Goal: Information Seeking & Learning: Learn about a topic

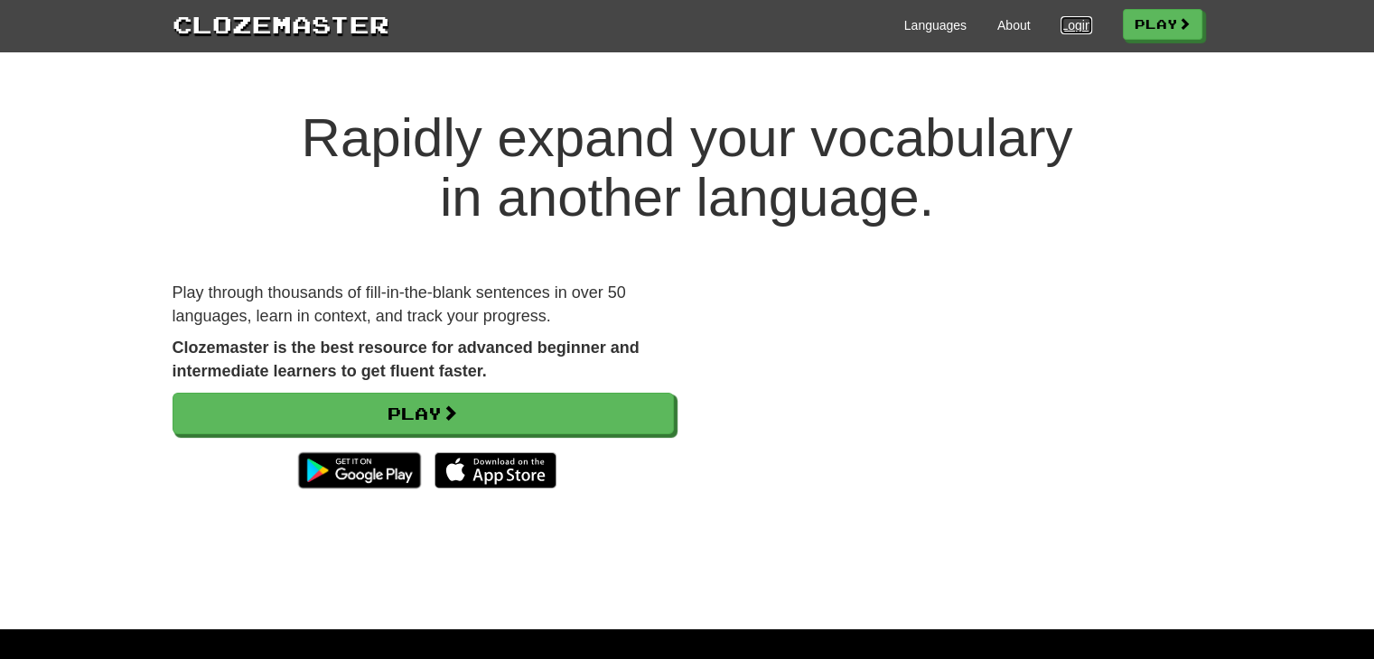
click at [1076, 23] on link "Login" at bounding box center [1075, 25] width 31 height 18
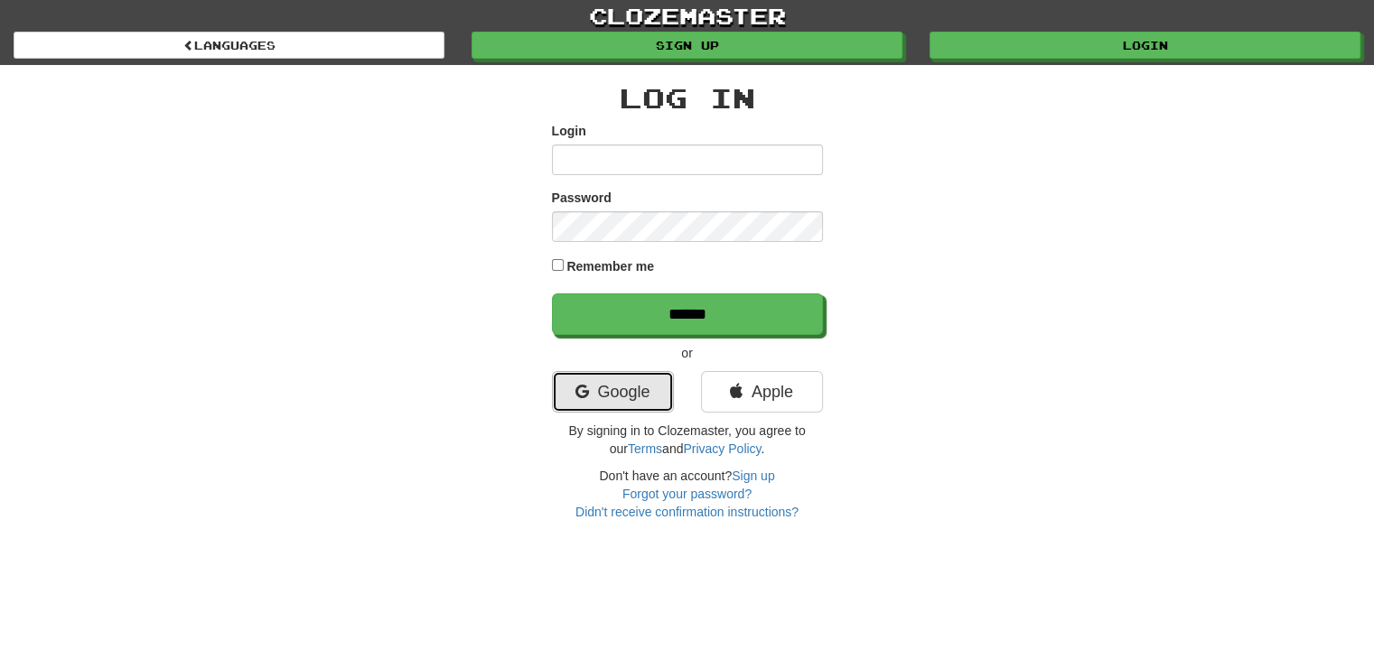
click at [597, 405] on link "Google" at bounding box center [613, 392] width 122 height 42
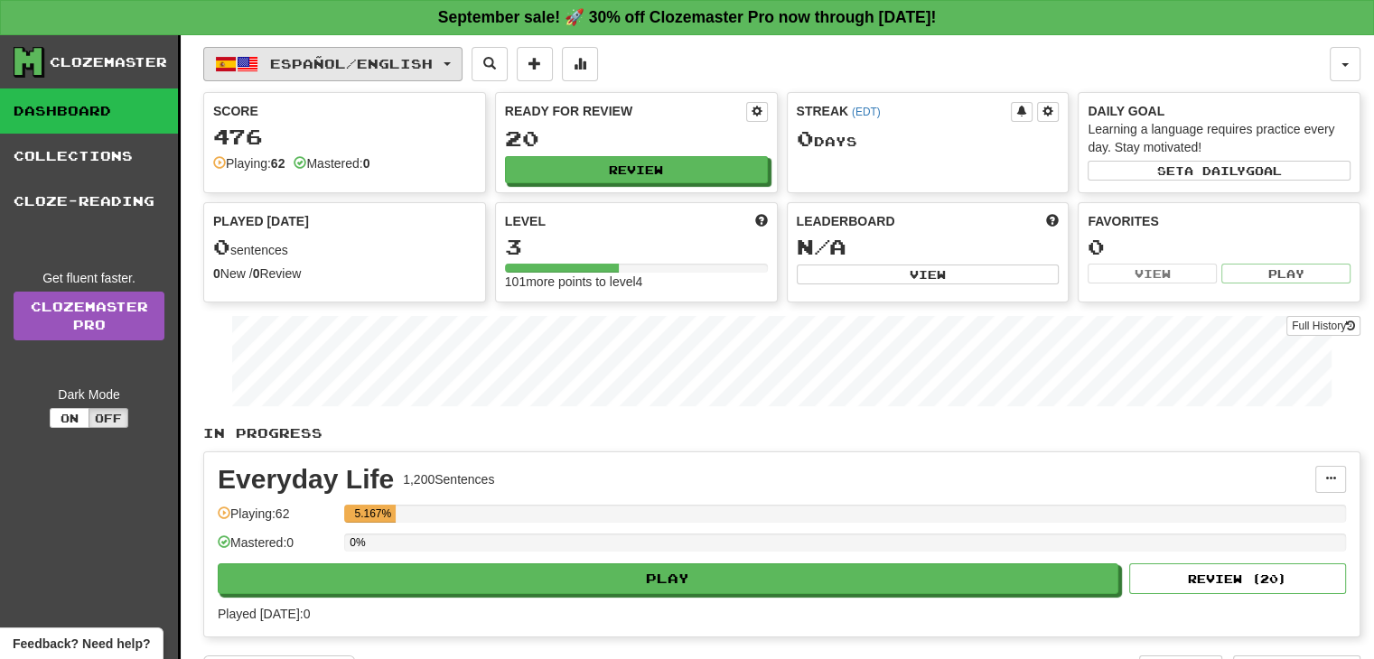
click at [413, 61] on span "Español / English" at bounding box center [351, 63] width 163 height 15
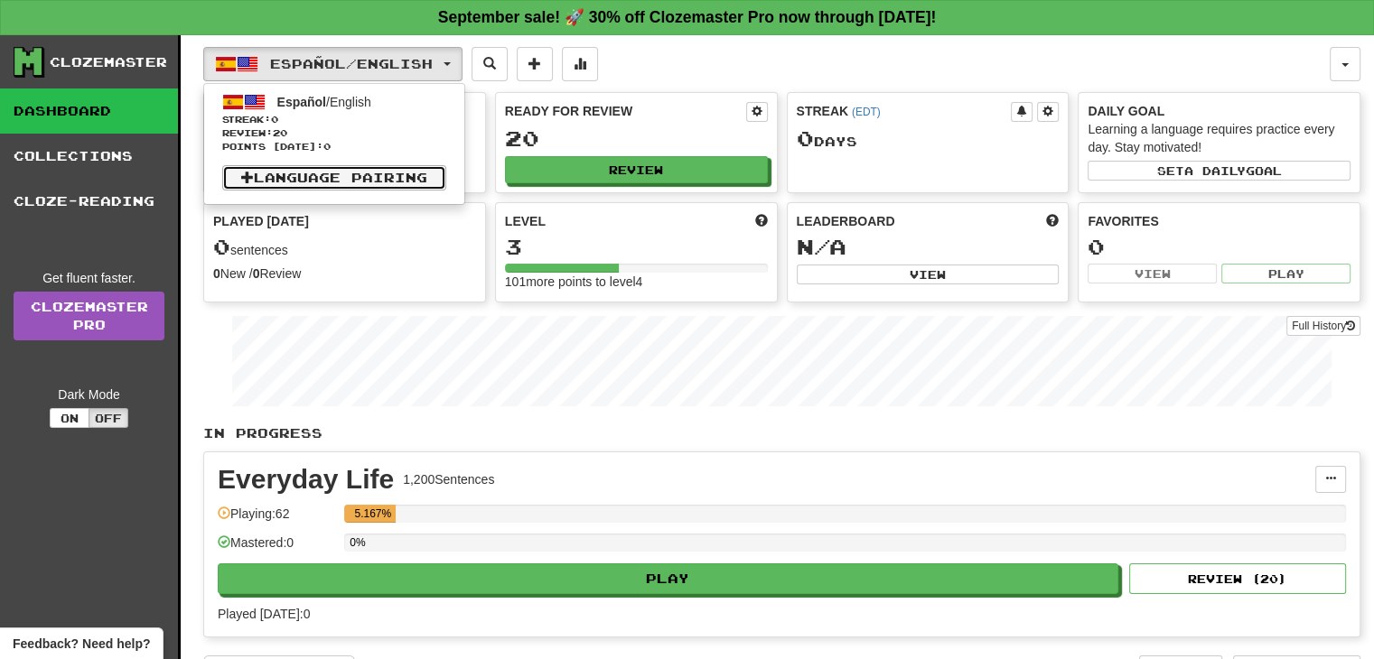
click at [410, 170] on link "Language Pairing" at bounding box center [334, 177] width 224 height 25
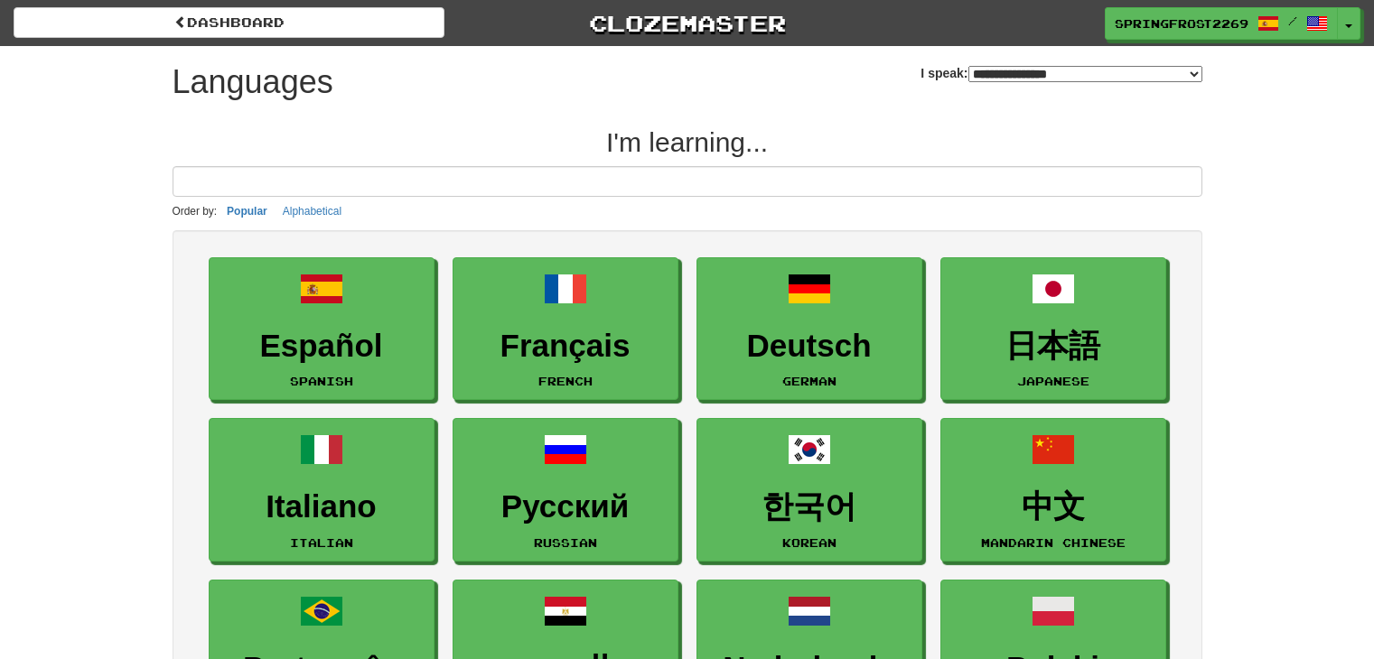
select select "*******"
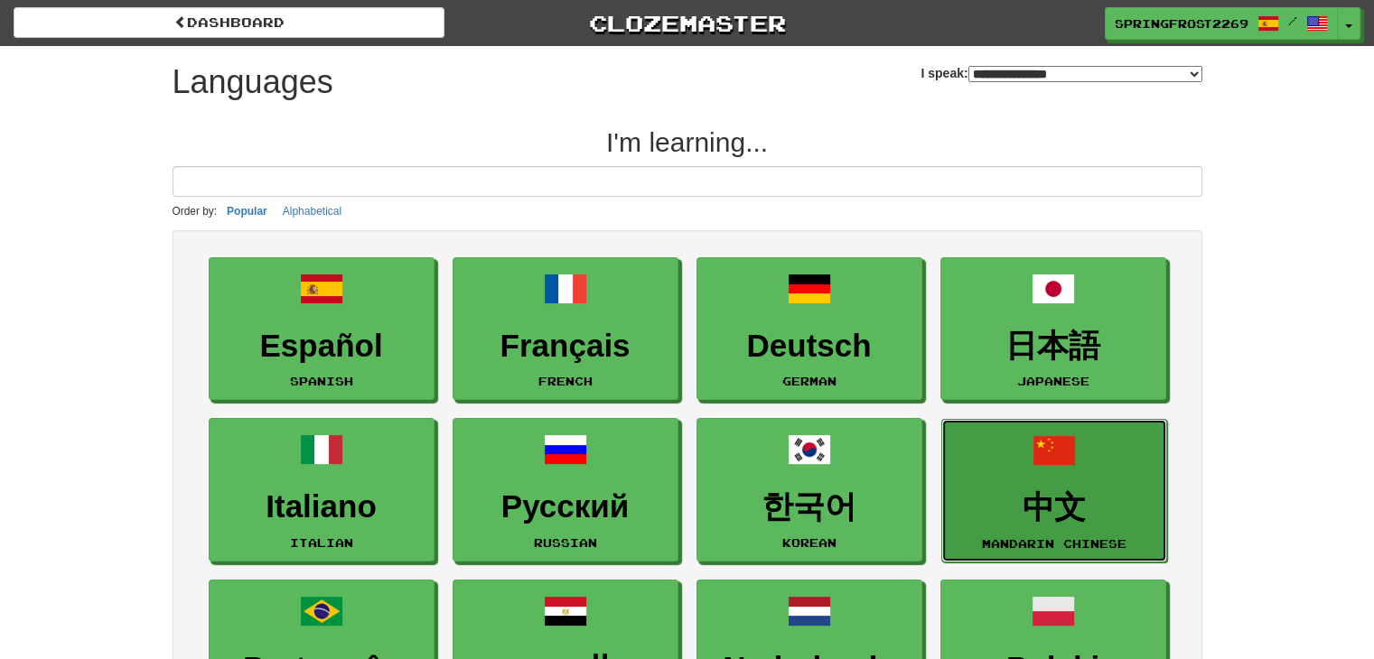
click at [1047, 473] on link "中文 Mandarin Chinese" at bounding box center [1054, 491] width 226 height 144
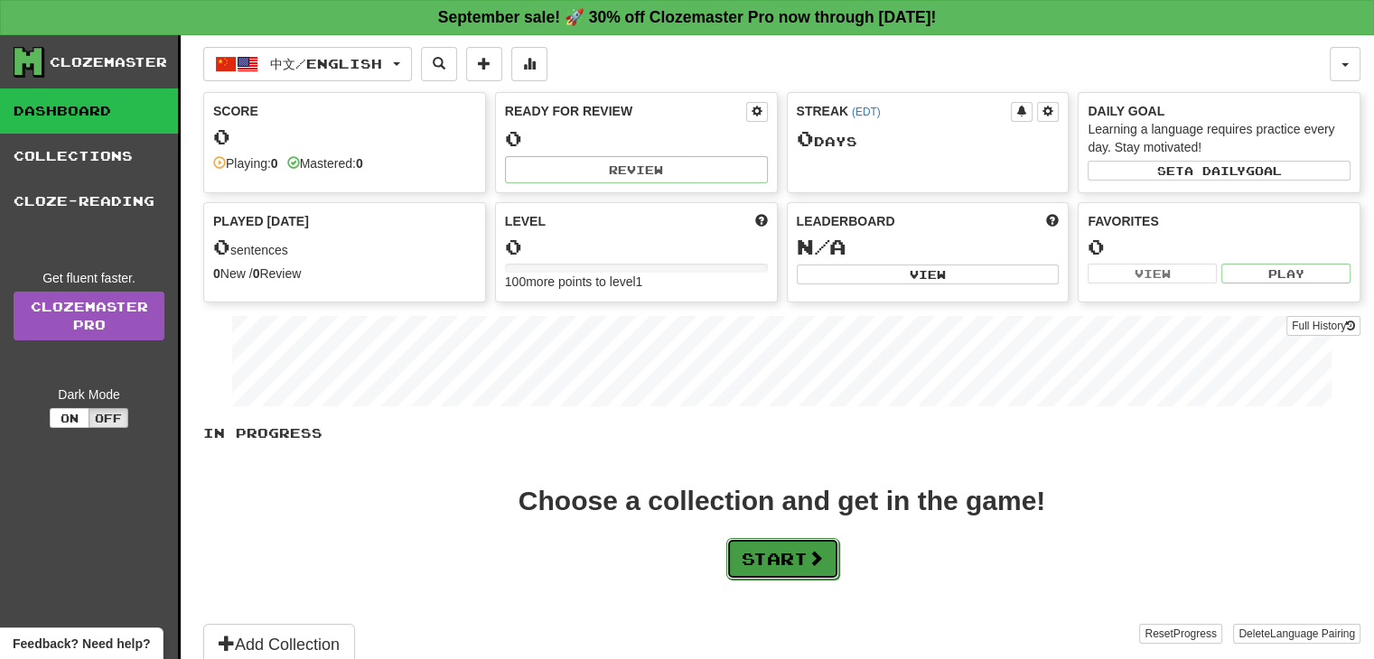
click at [824, 558] on span at bounding box center [815, 558] width 16 height 16
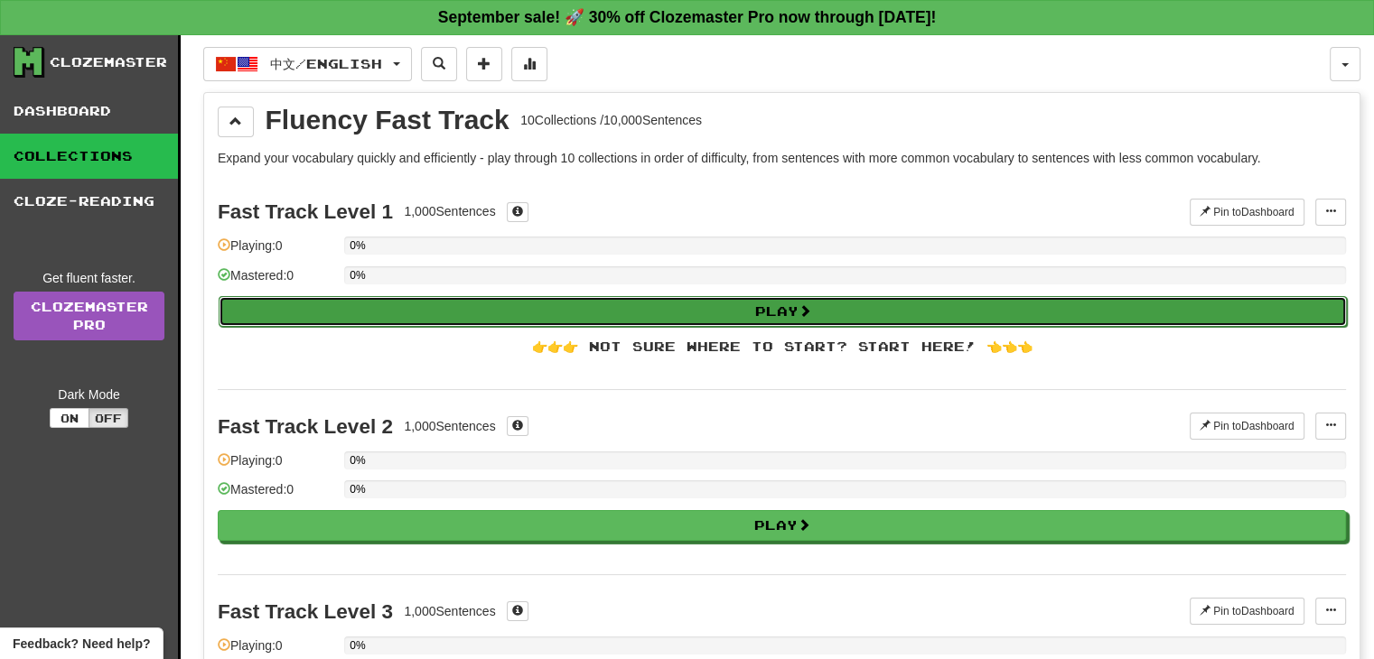
click at [766, 319] on button "Play" at bounding box center [783, 311] width 1128 height 31
select select "**"
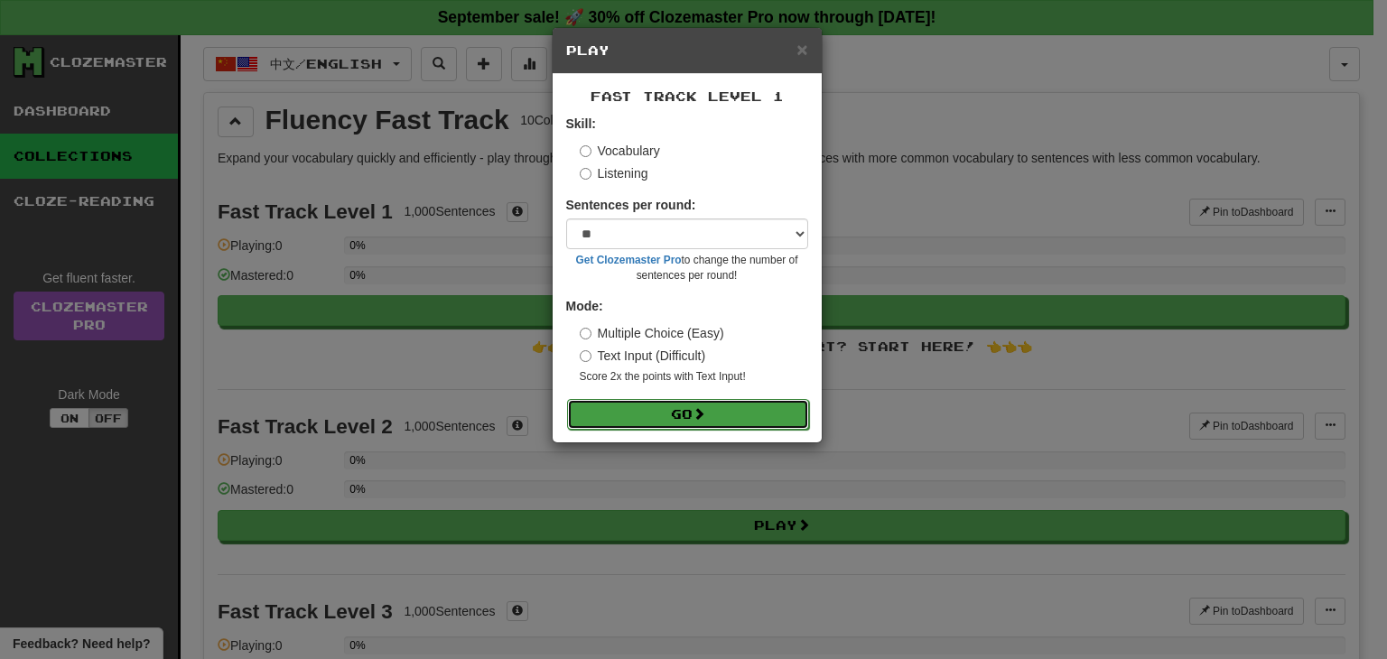
click at [729, 415] on button "Go" at bounding box center [688, 414] width 242 height 31
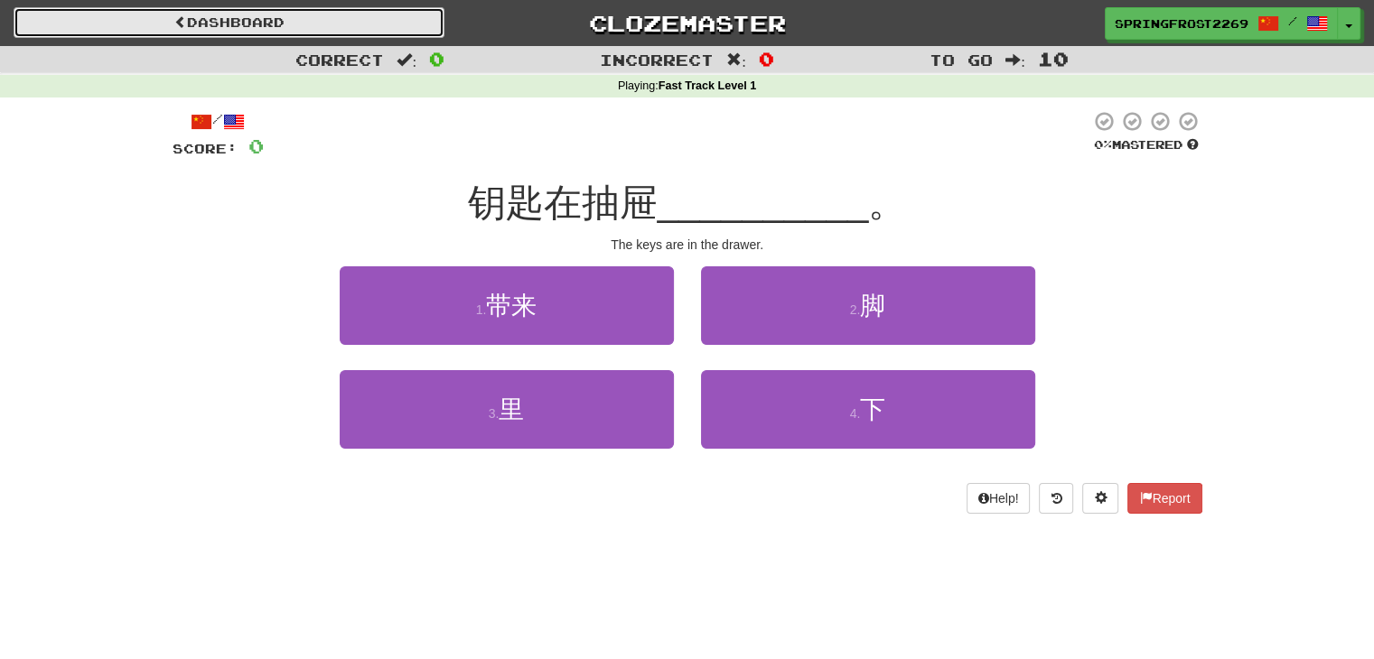
click at [353, 14] on link "Dashboard" at bounding box center [229, 22] width 431 height 31
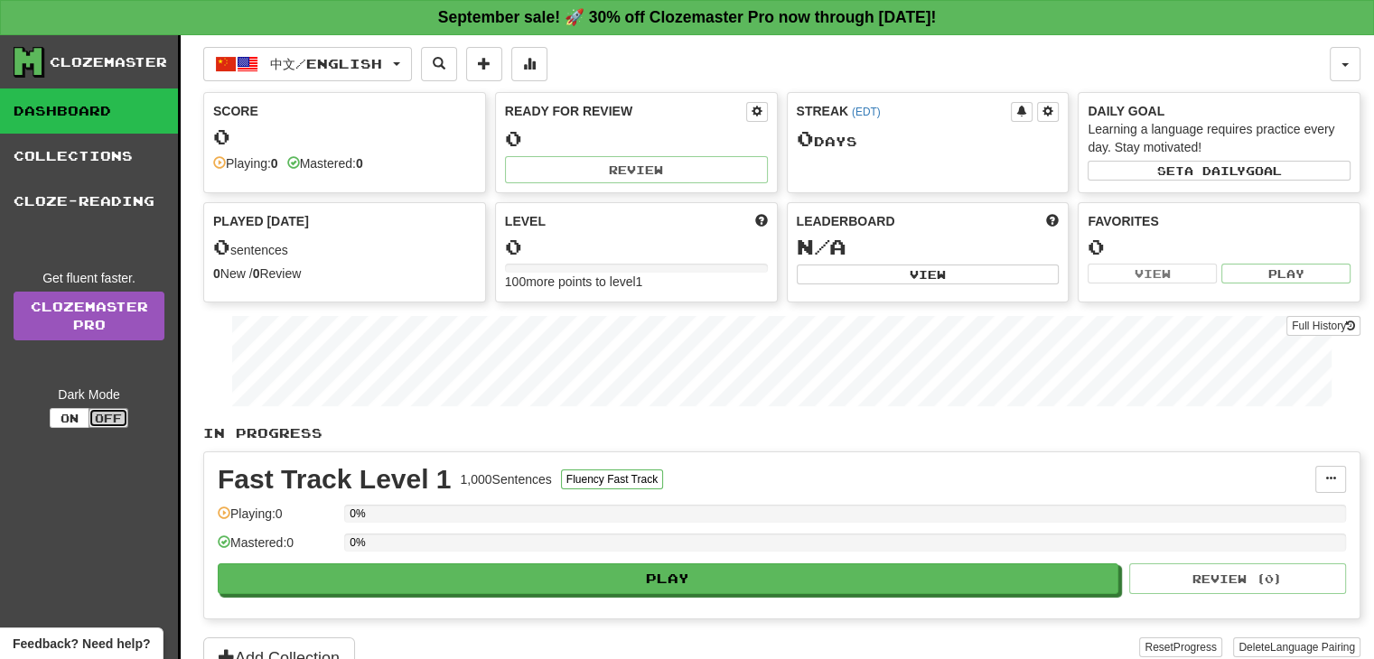
click at [111, 417] on button "Off" at bounding box center [108, 418] width 40 height 20
click at [65, 414] on button "On" at bounding box center [70, 418] width 40 height 20
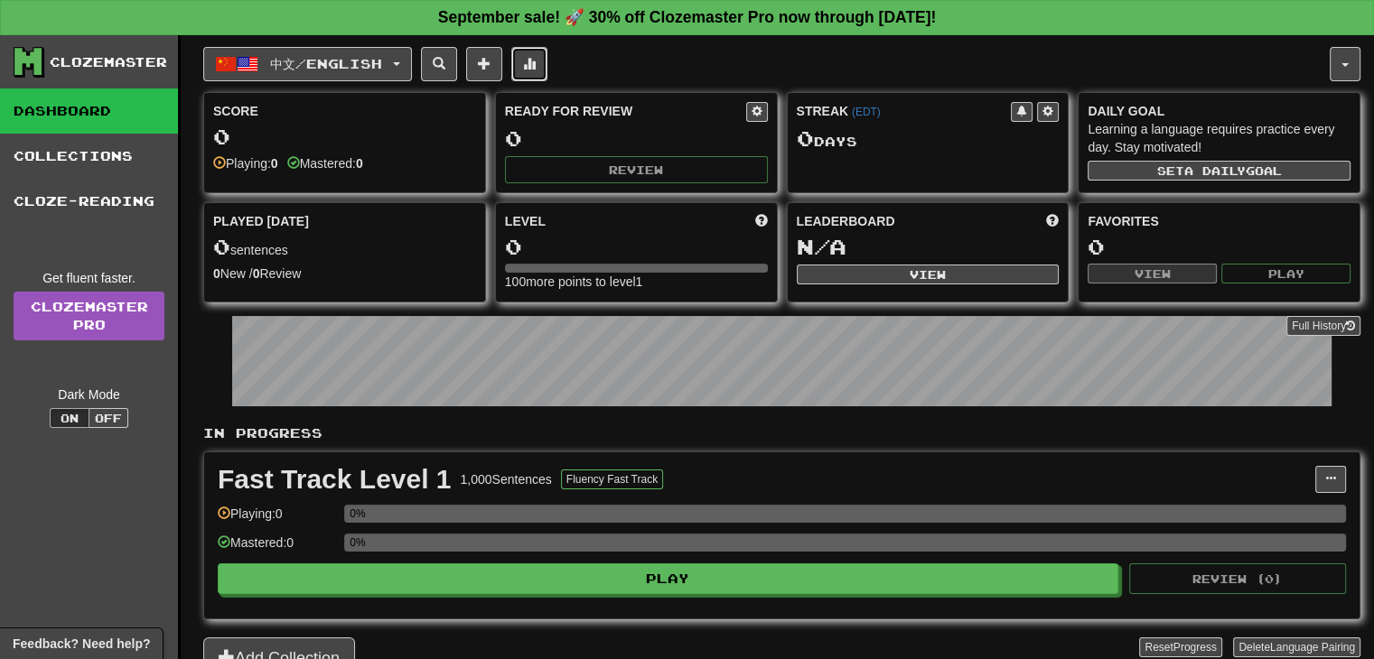
click at [536, 63] on span at bounding box center [529, 63] width 13 height 13
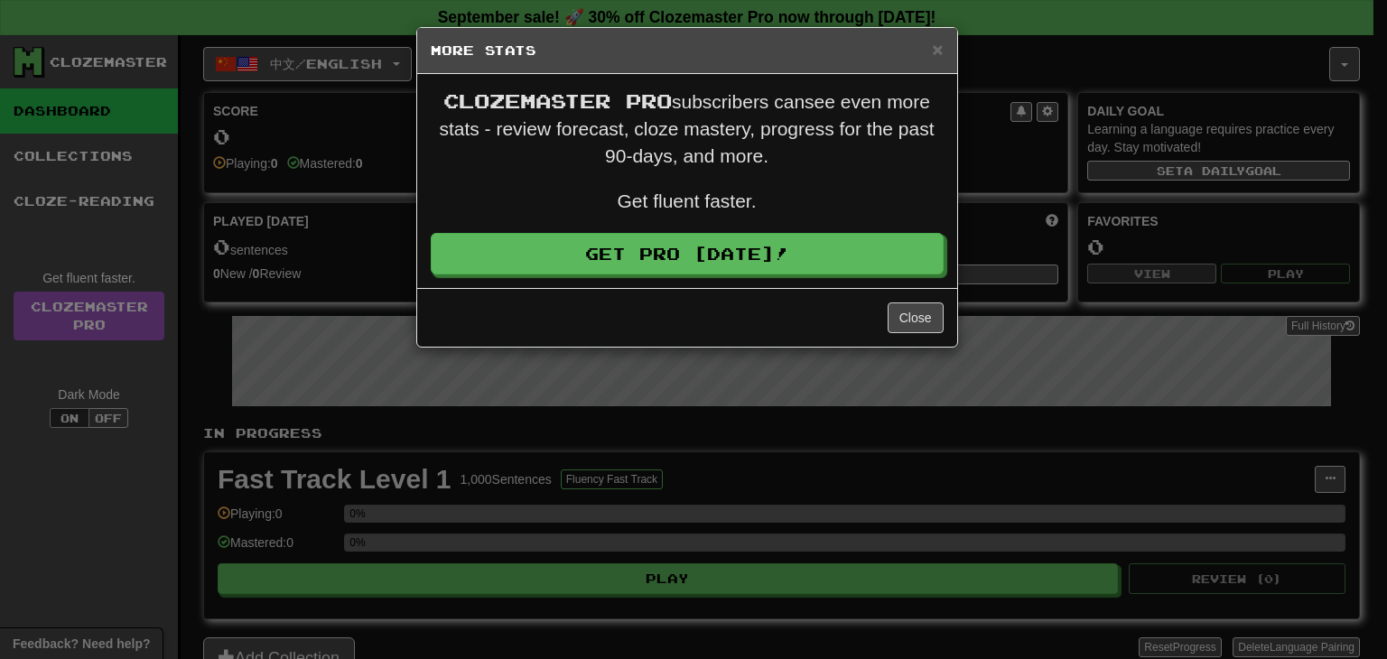
click at [939, 36] on div "× More Stats" at bounding box center [687, 51] width 540 height 46
click at [939, 48] on span "×" at bounding box center [937, 49] width 11 height 21
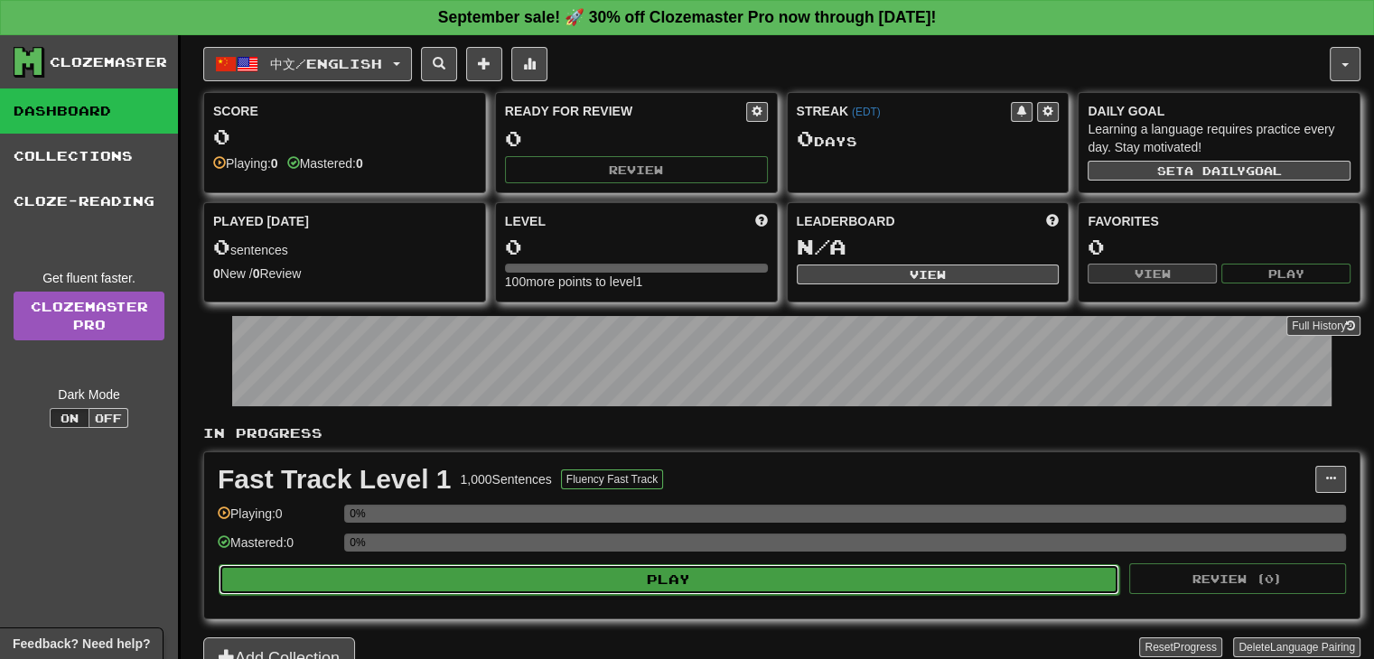
click at [964, 573] on button "Play" at bounding box center [669, 579] width 900 height 31
select select "**"
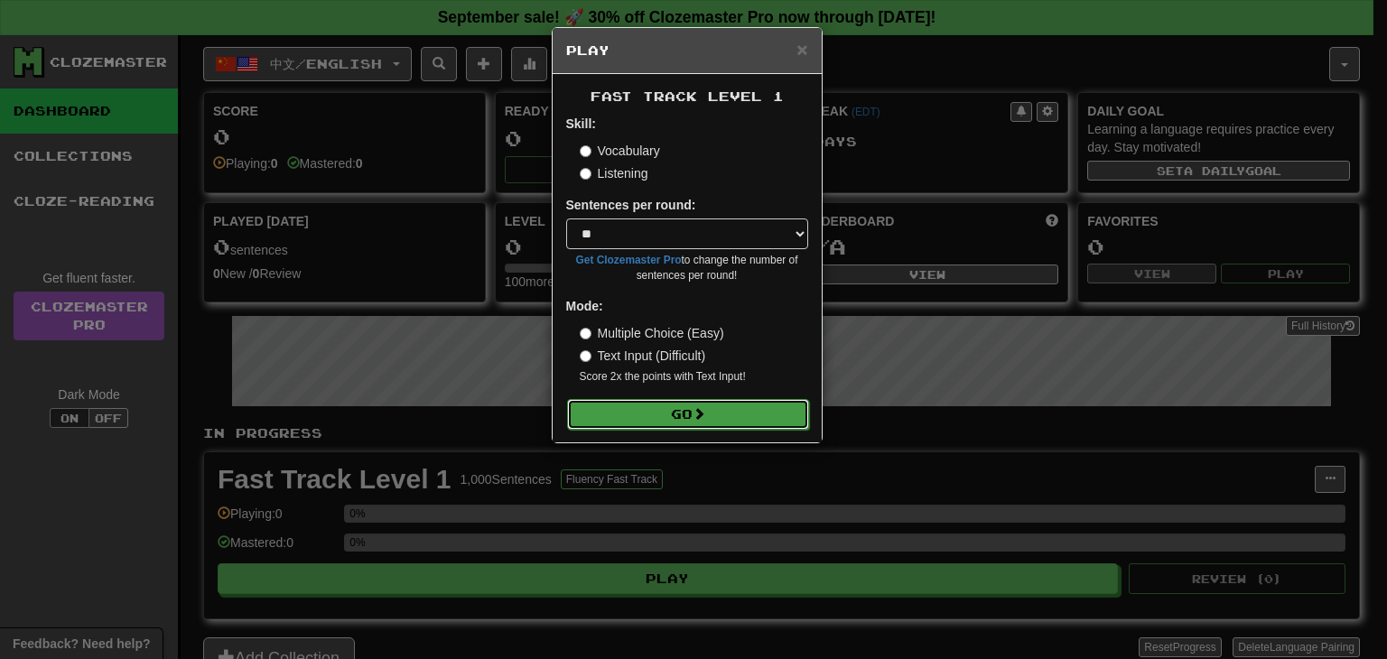
click at [687, 420] on button "Go" at bounding box center [688, 414] width 242 height 31
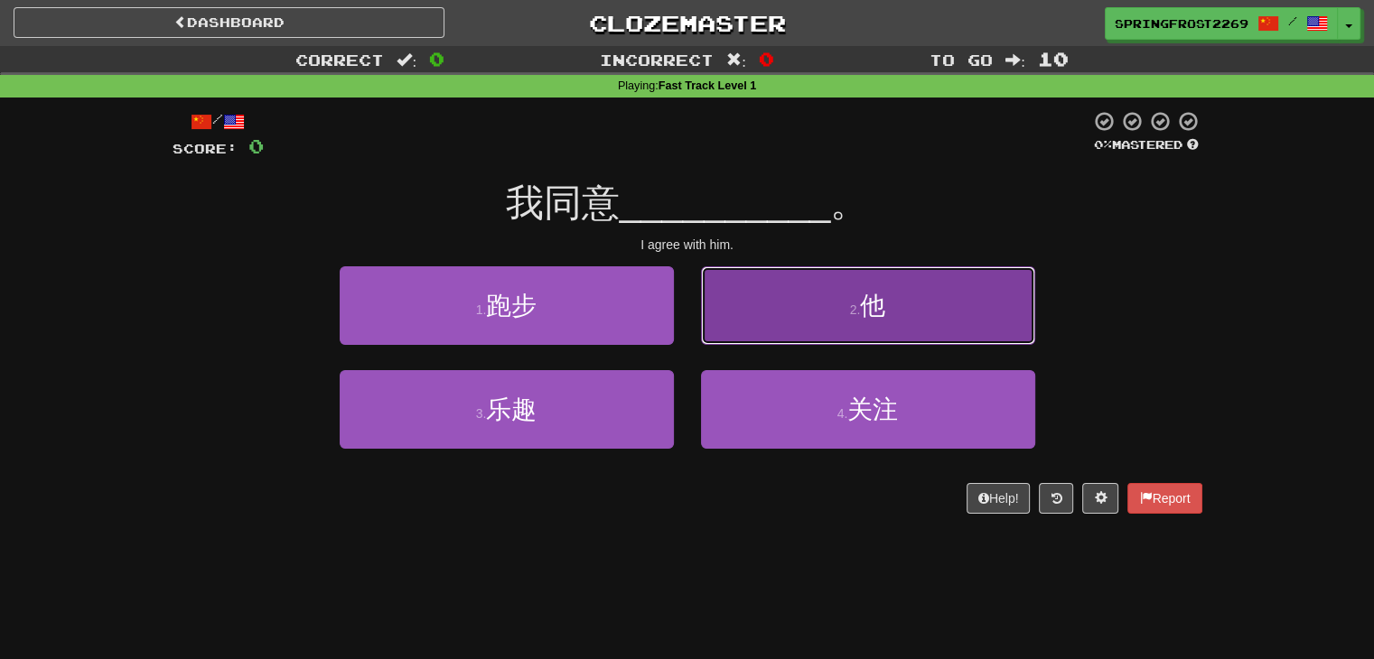
click at [974, 312] on button "2 . 他" at bounding box center [868, 305] width 334 height 79
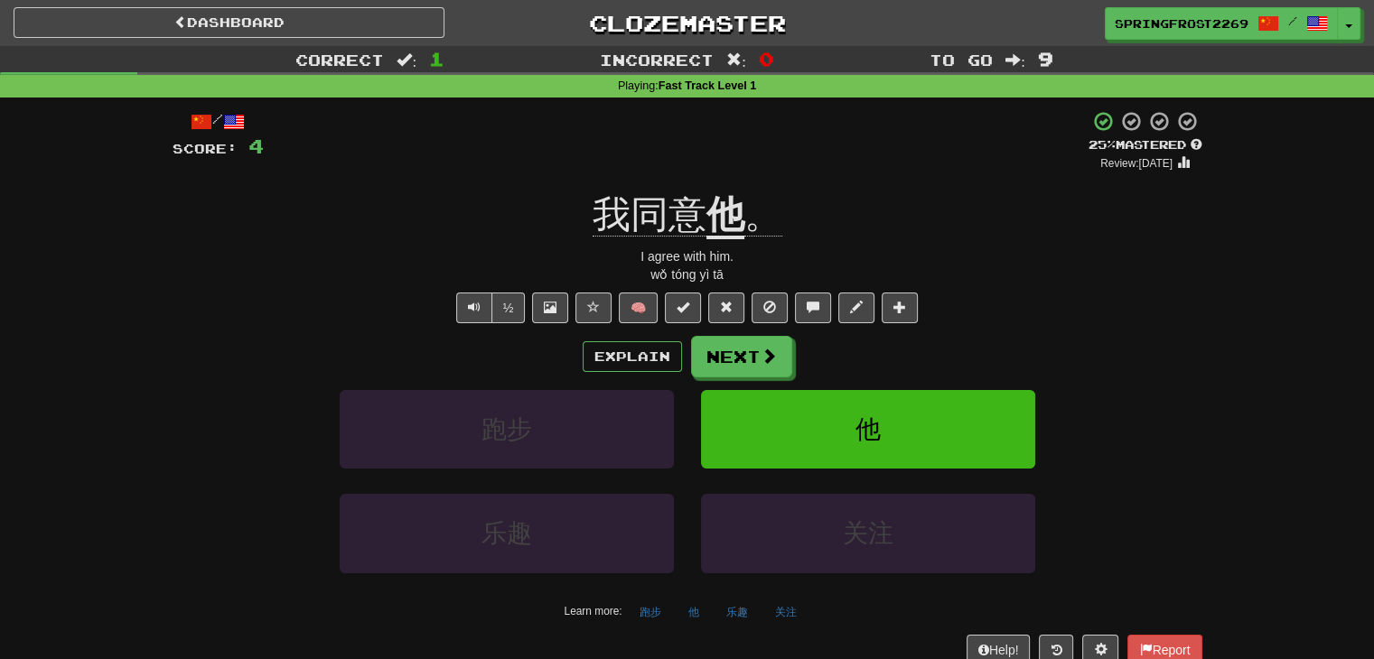
click at [1068, 238] on div "我同意 他 。" at bounding box center [686, 216] width 1029 height 50
click at [480, 308] on span "Text-to-speech controls" at bounding box center [474, 307] width 13 height 13
click at [761, 357] on span at bounding box center [769, 357] width 16 height 16
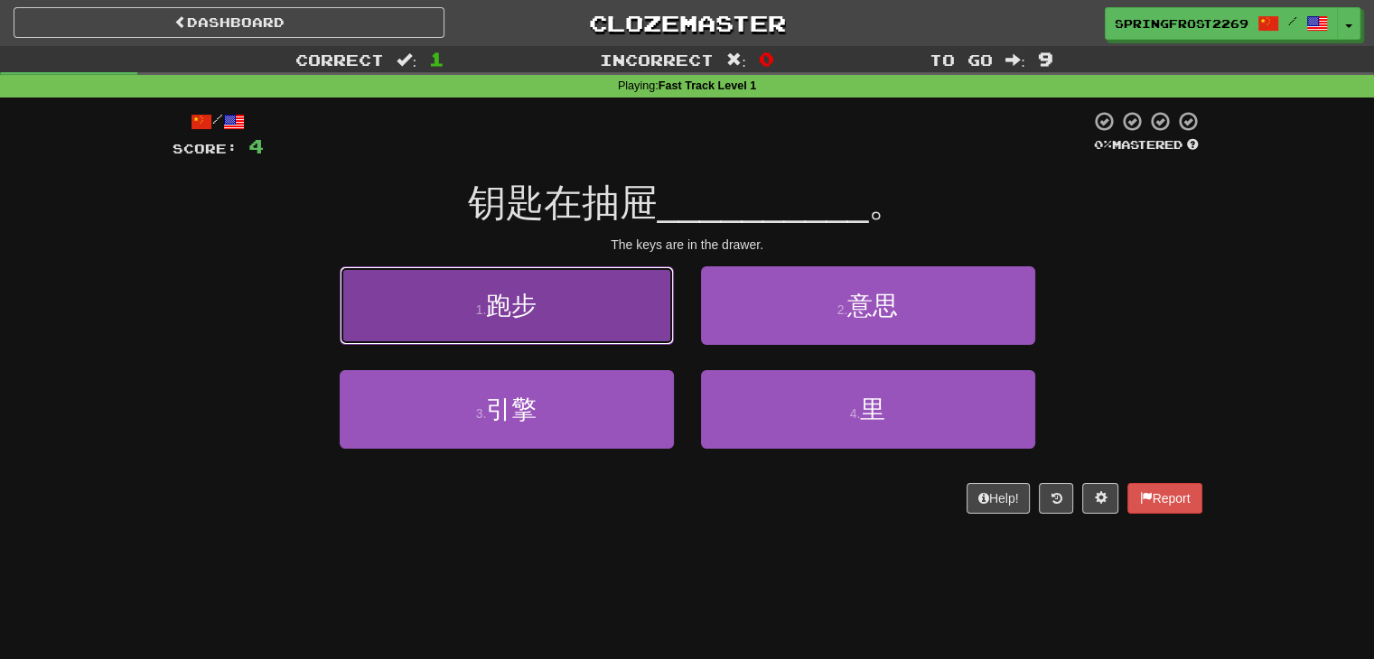
click at [611, 334] on button "1 . 跑步" at bounding box center [507, 305] width 334 height 79
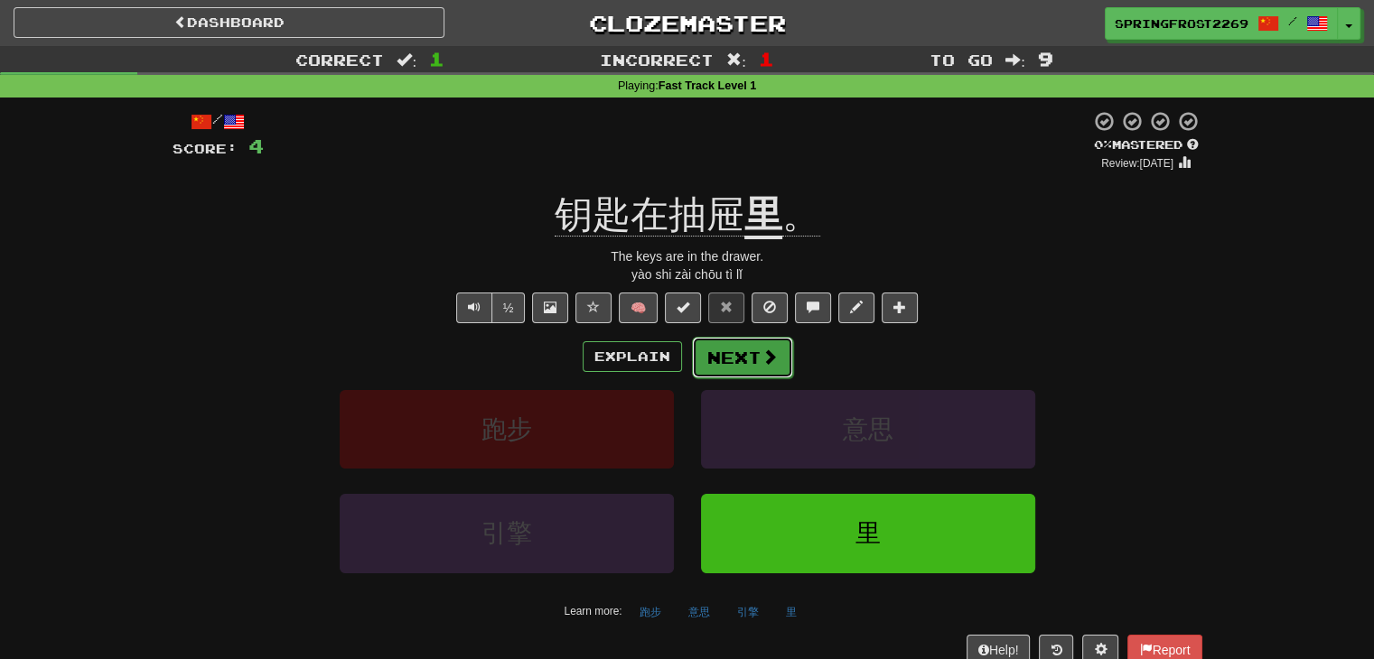
click at [721, 351] on button "Next" at bounding box center [742, 358] width 101 height 42
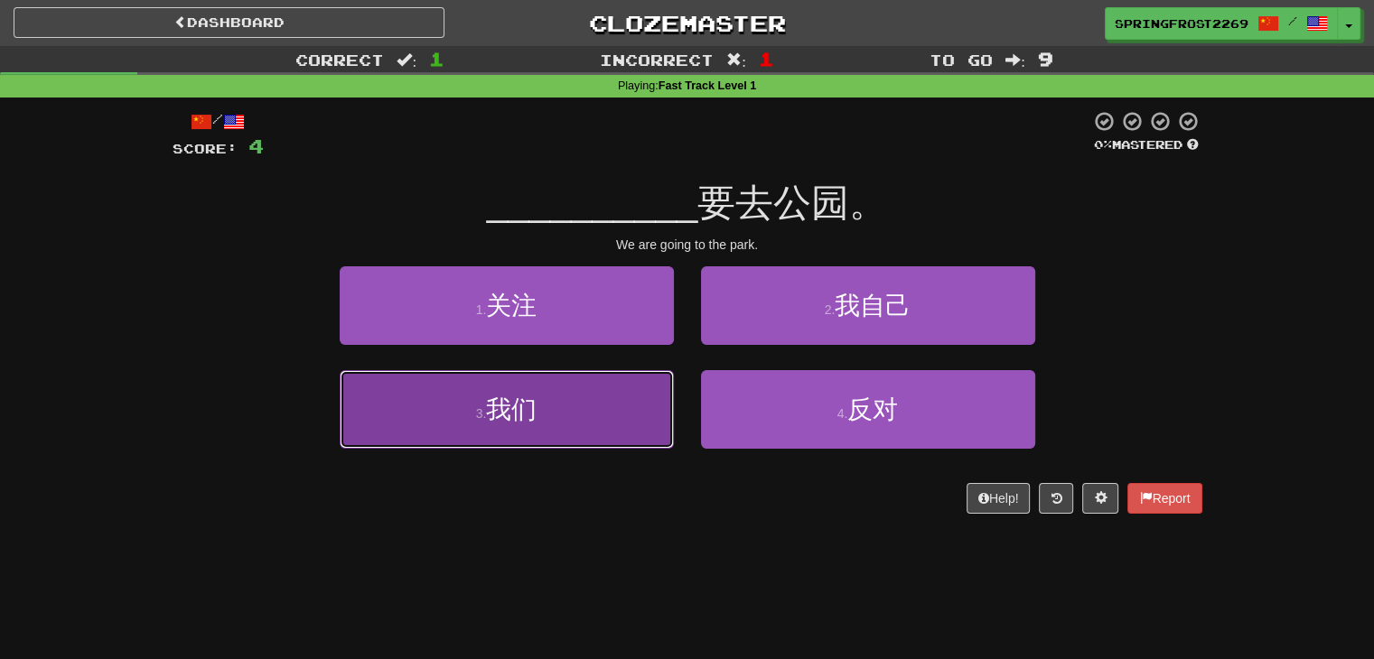
click at [587, 419] on button "3 . 我们" at bounding box center [507, 409] width 334 height 79
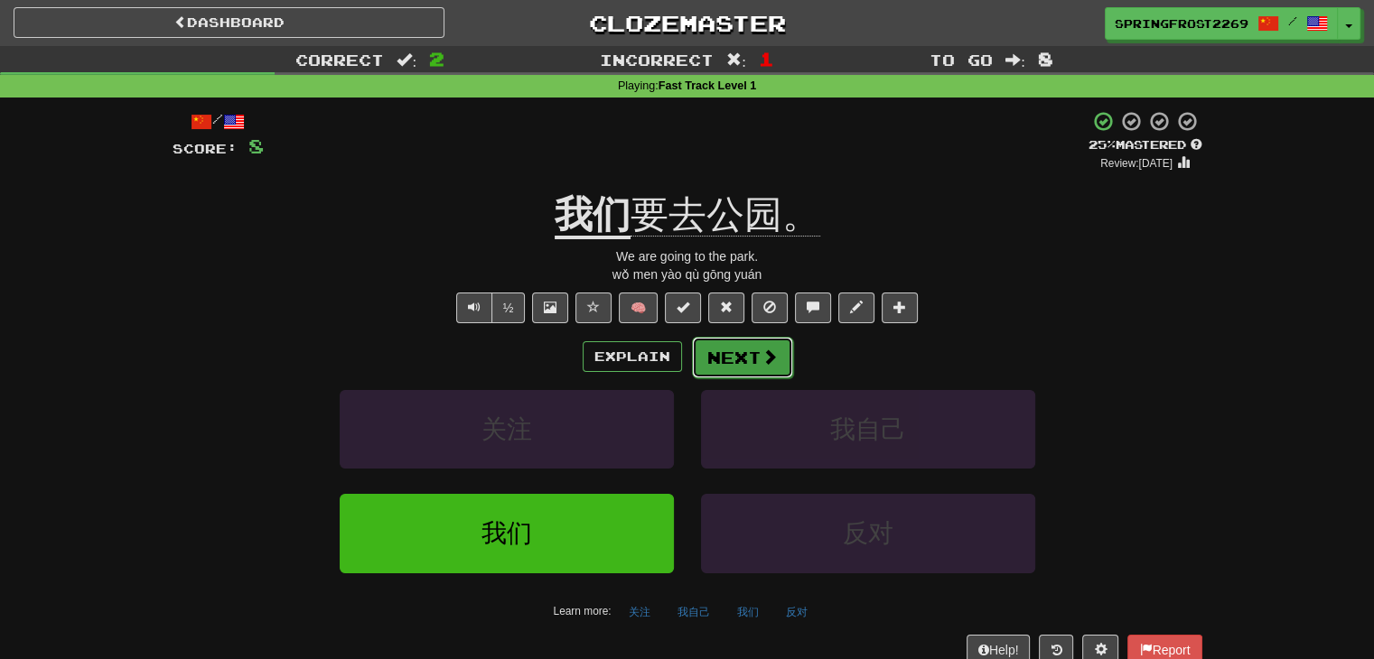
click at [748, 359] on button "Next" at bounding box center [742, 358] width 101 height 42
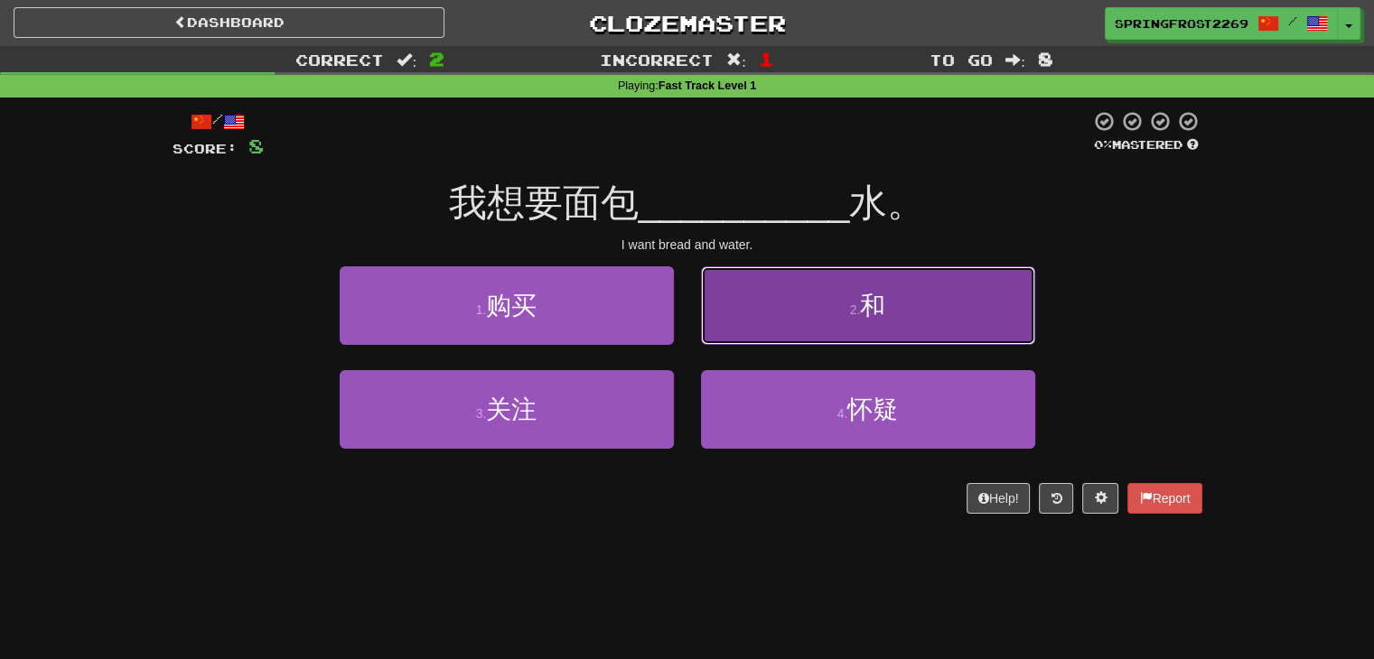
click at [800, 333] on button "2 . 和" at bounding box center [868, 305] width 334 height 79
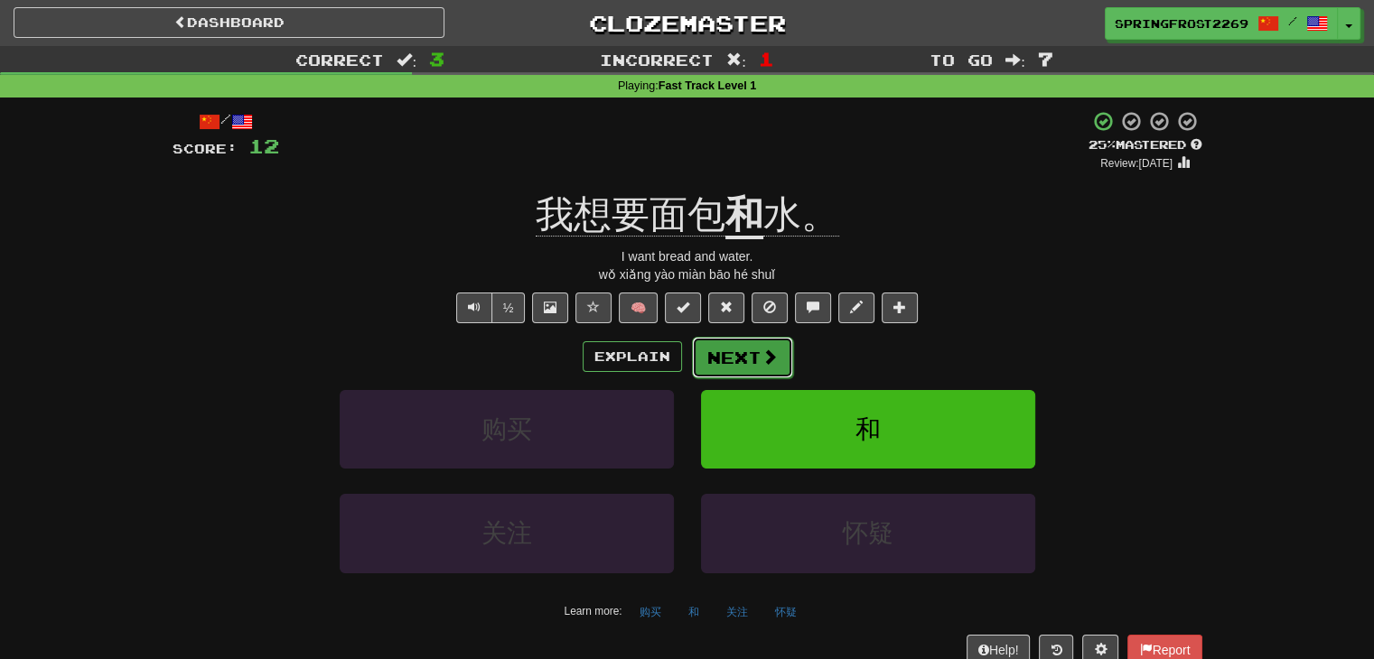
click at [752, 357] on button "Next" at bounding box center [742, 358] width 101 height 42
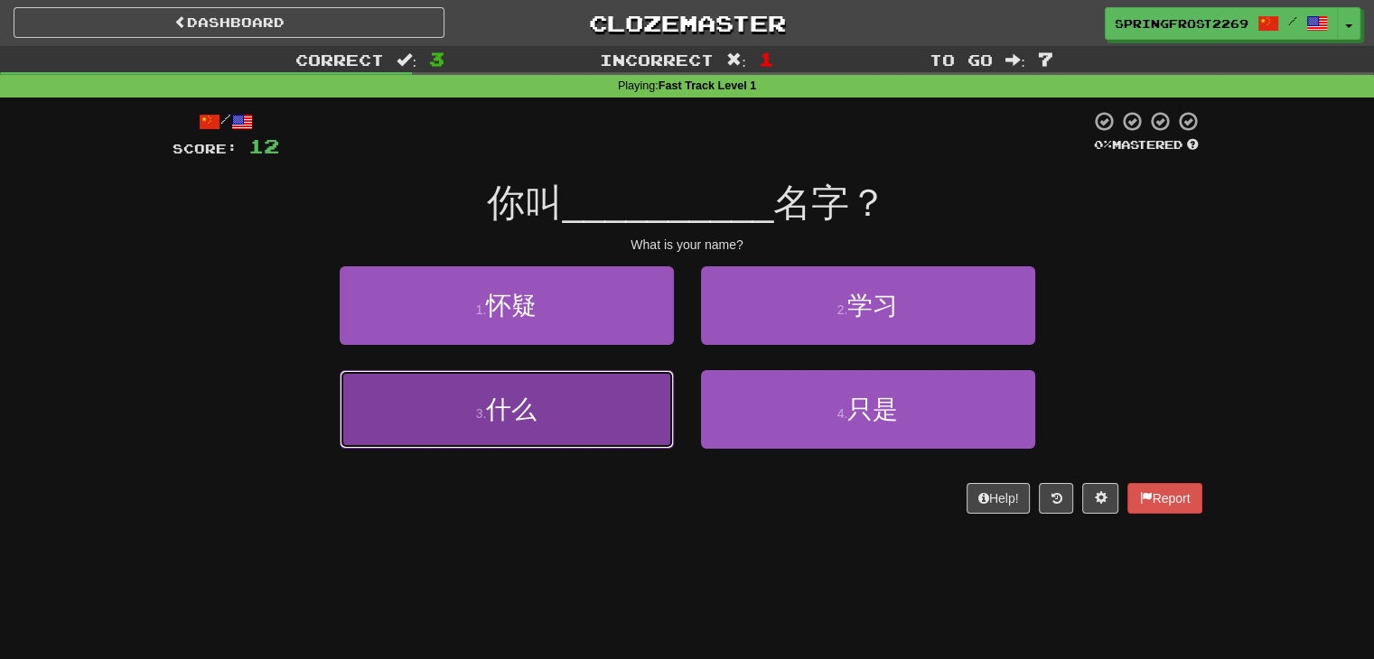
click at [613, 408] on button "3 . 什么" at bounding box center [507, 409] width 334 height 79
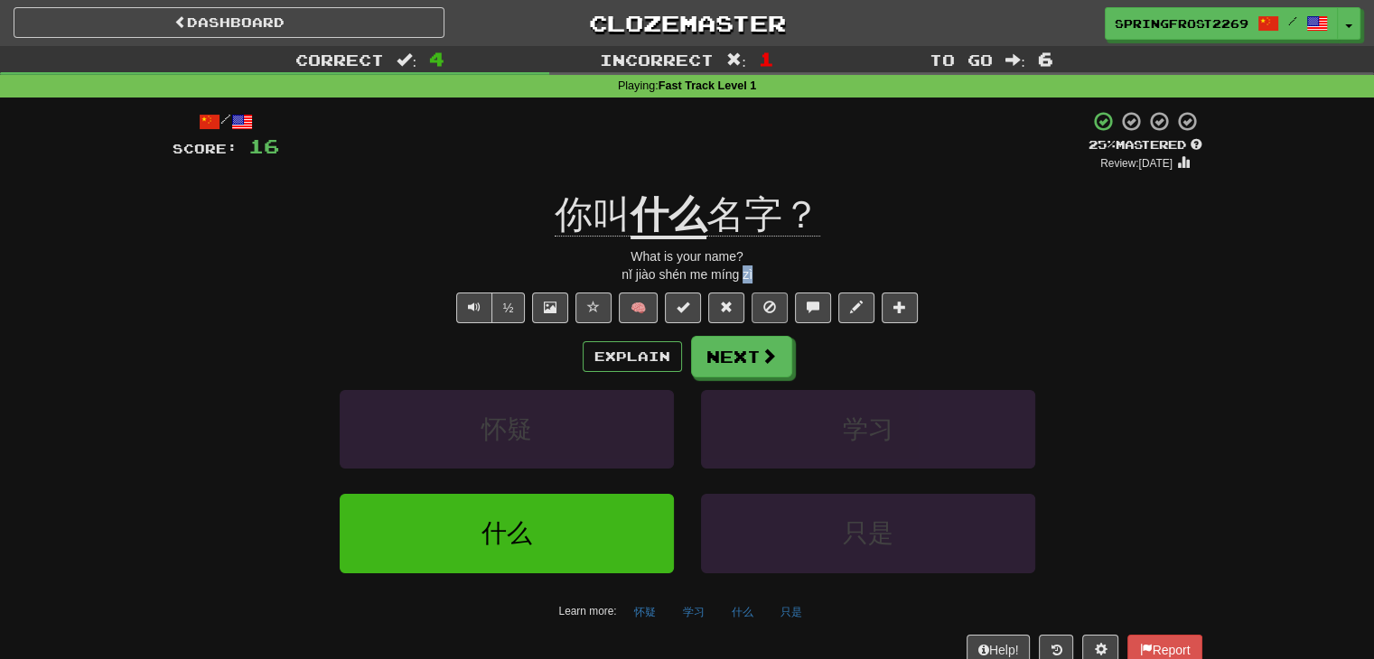
drag, startPoint x: 740, startPoint y: 272, endPoint x: 767, endPoint y: 301, distance: 39.0
click at [765, 275] on div "nǐ jiào shén me míng zì" at bounding box center [686, 274] width 1029 height 18
click at [754, 344] on button "Next" at bounding box center [742, 358] width 101 height 42
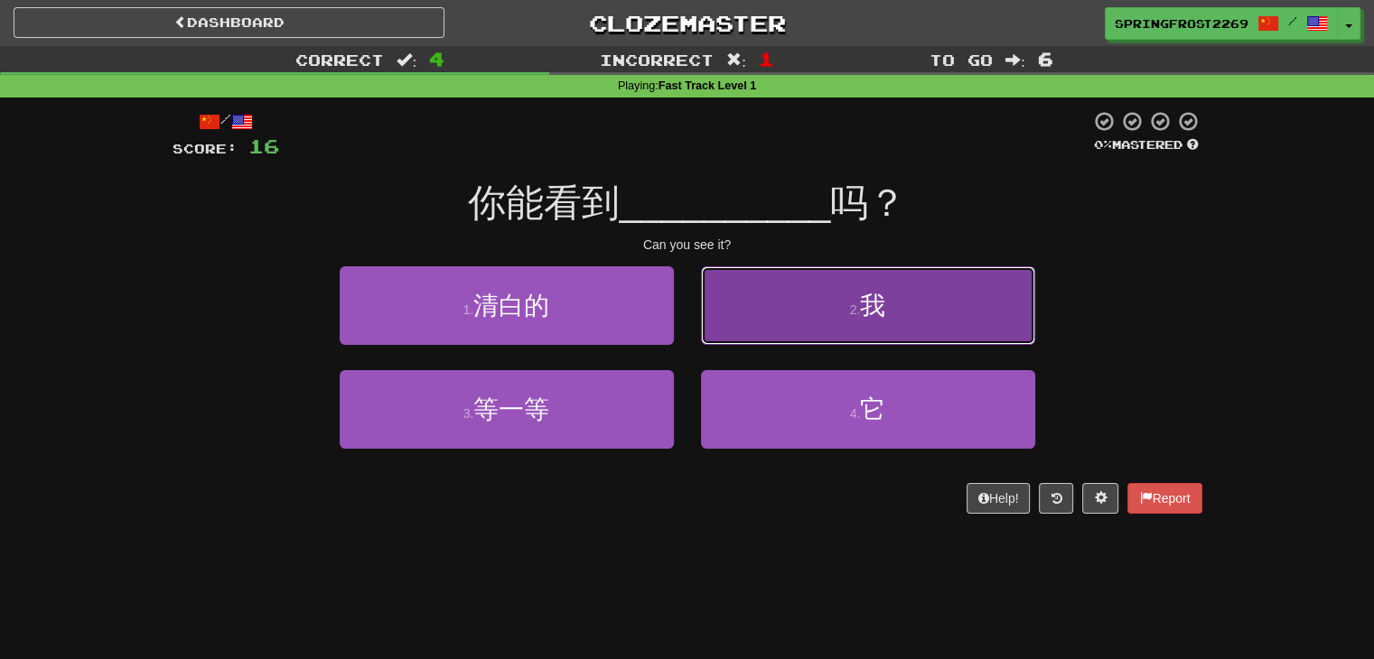
click at [742, 300] on button "2 . 我" at bounding box center [868, 305] width 334 height 79
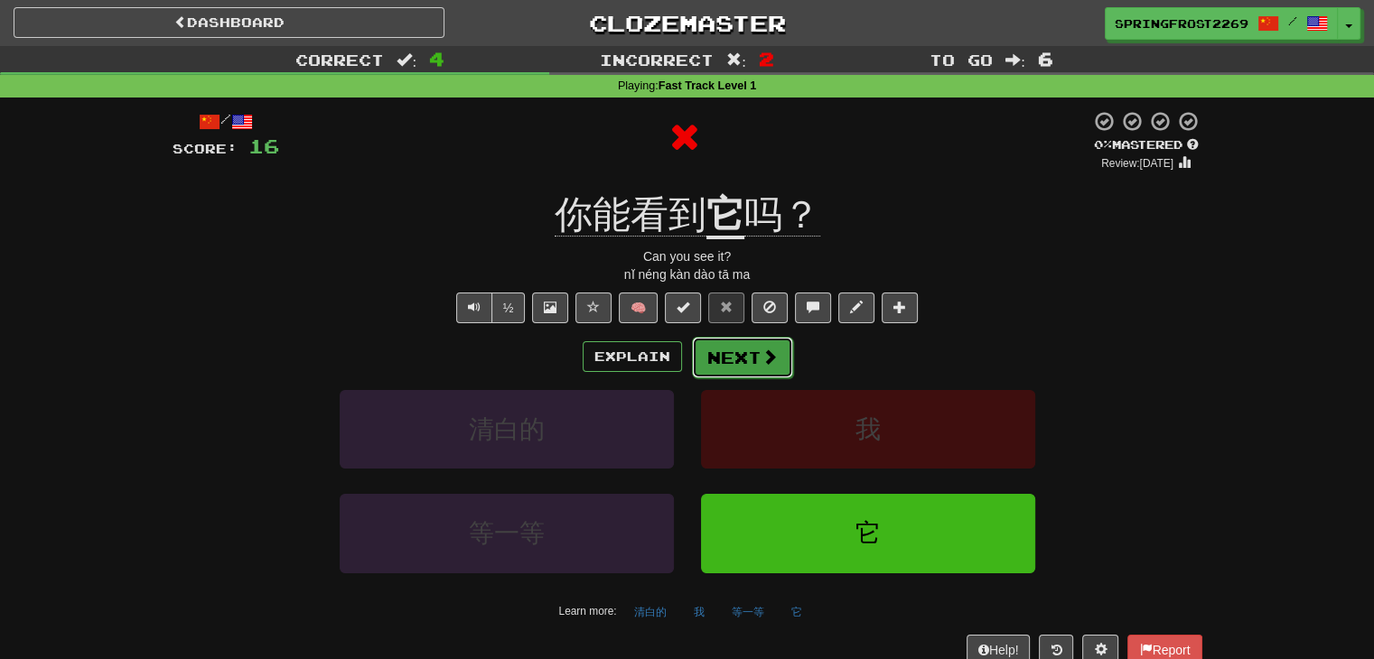
click at [772, 357] on span at bounding box center [769, 357] width 16 height 16
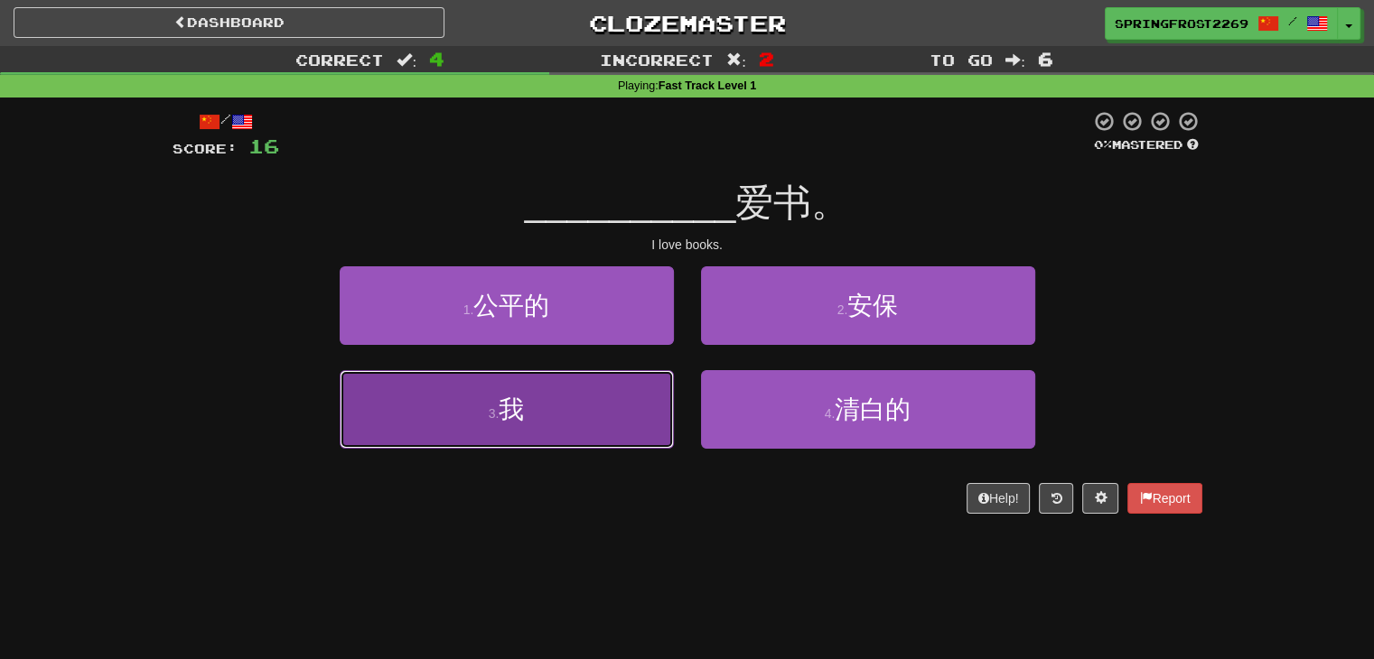
click at [564, 437] on button "3 . 我" at bounding box center [507, 409] width 334 height 79
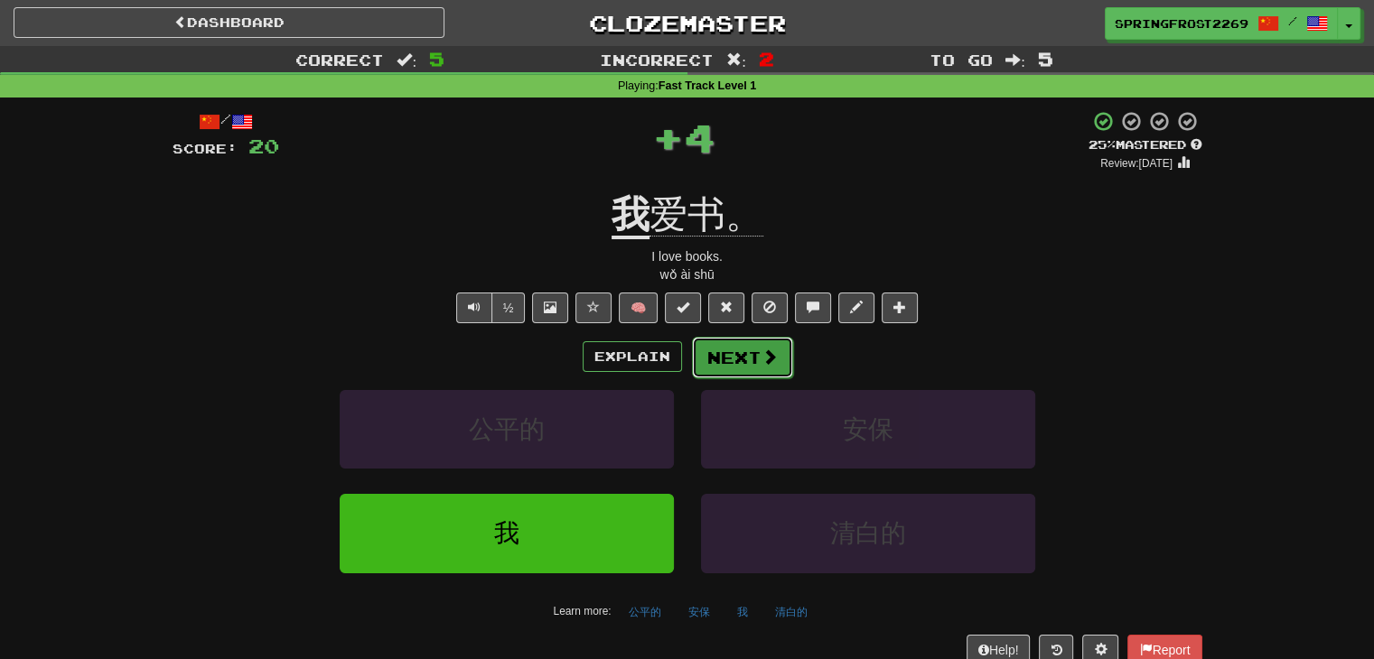
click at [750, 355] on button "Next" at bounding box center [742, 358] width 101 height 42
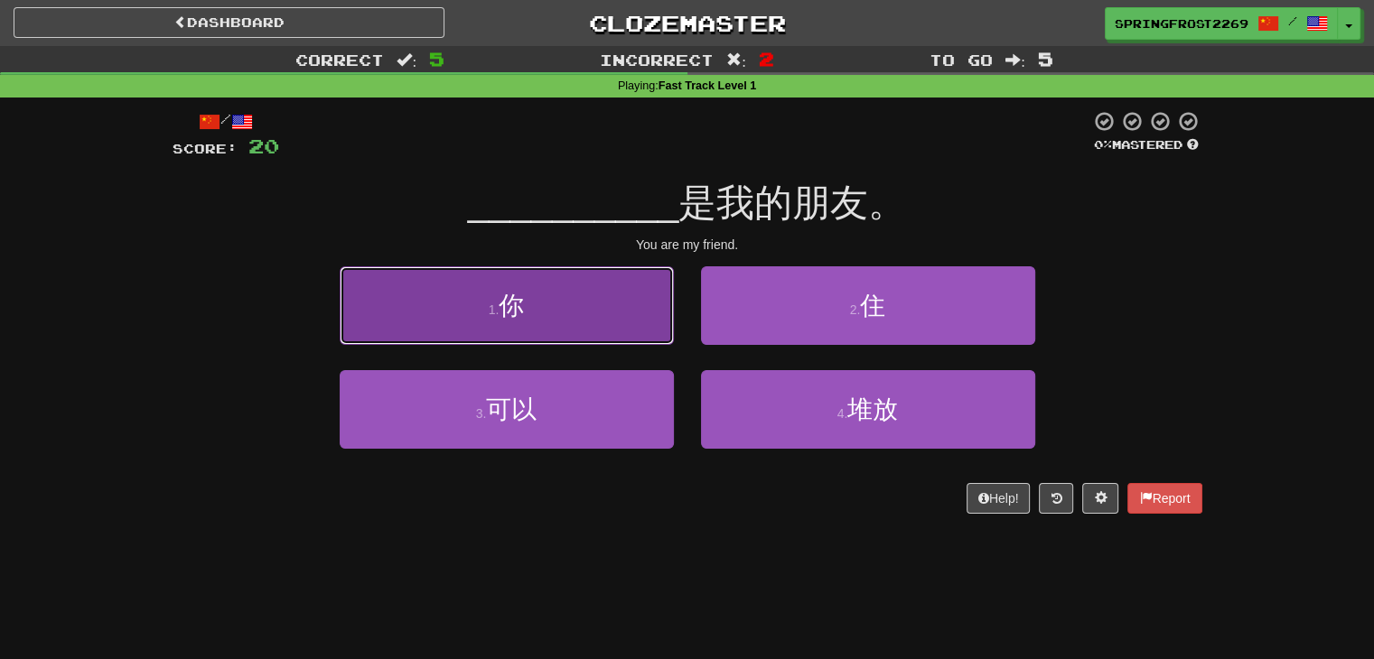
click at [652, 334] on button "1 . 你" at bounding box center [507, 305] width 334 height 79
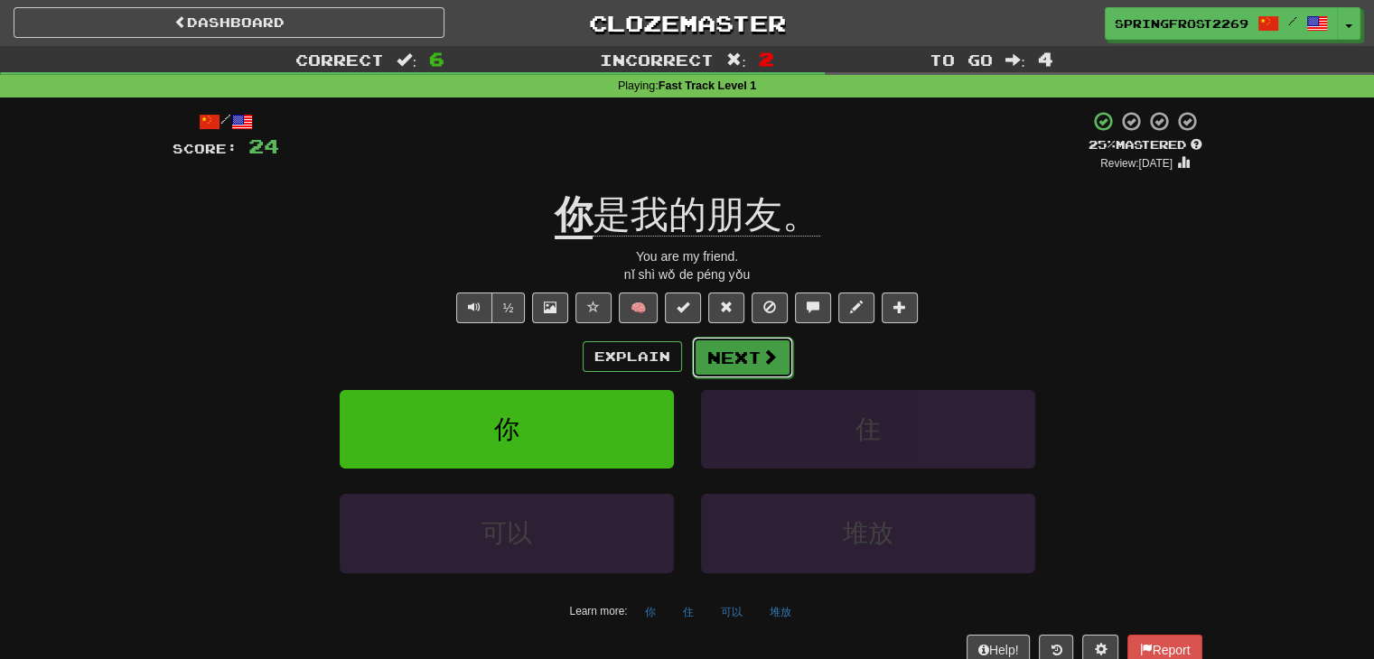
click at [750, 356] on button "Next" at bounding box center [742, 358] width 101 height 42
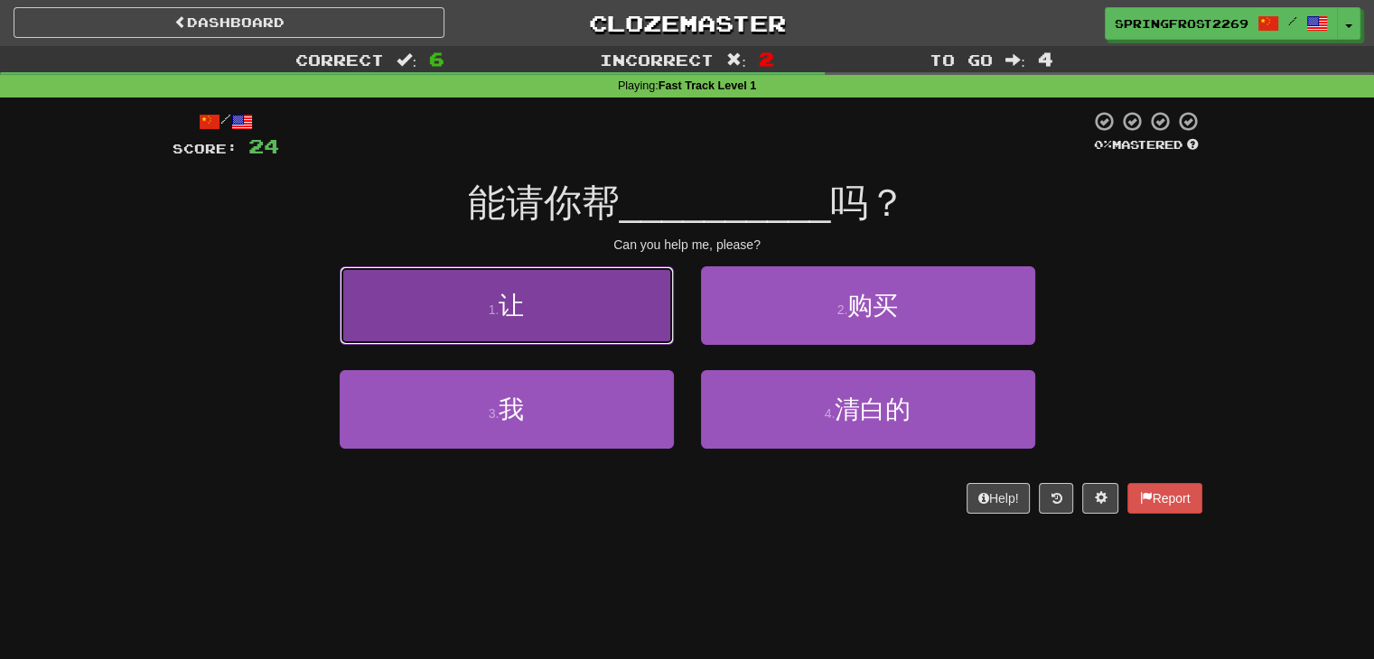
click at [636, 323] on button "1 . 让" at bounding box center [507, 305] width 334 height 79
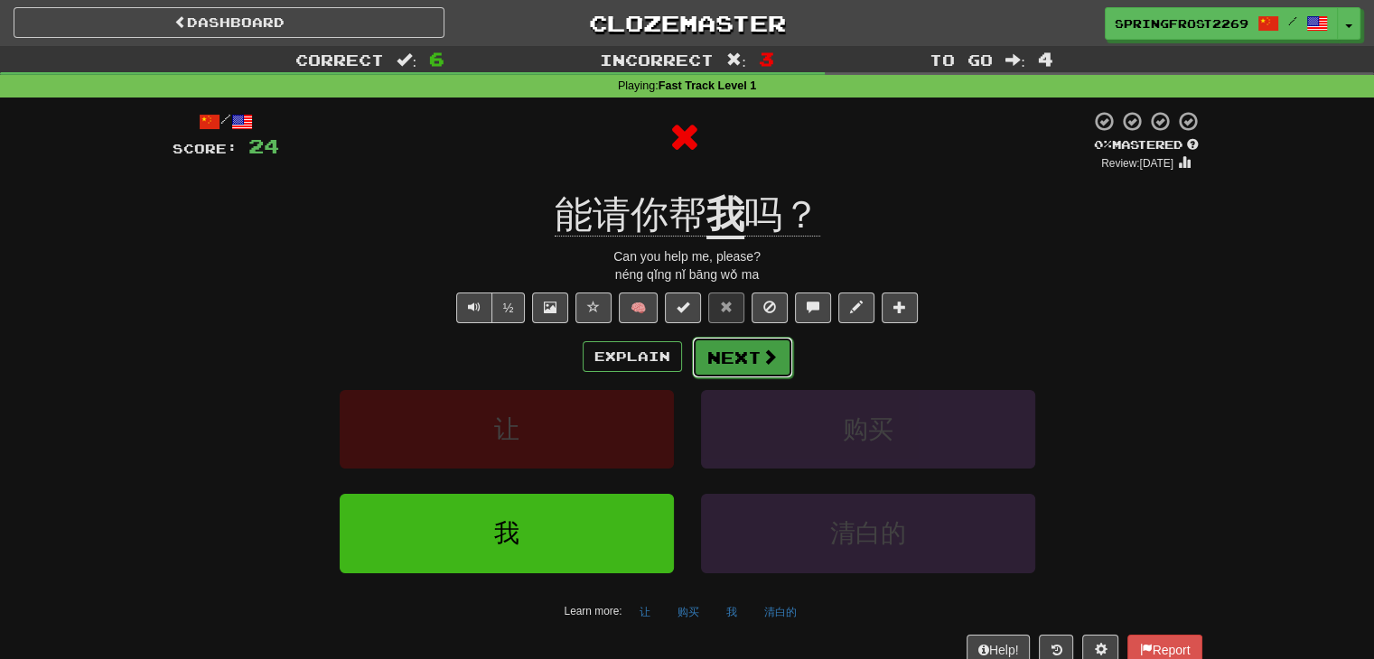
click at [738, 362] on button "Next" at bounding box center [742, 358] width 101 height 42
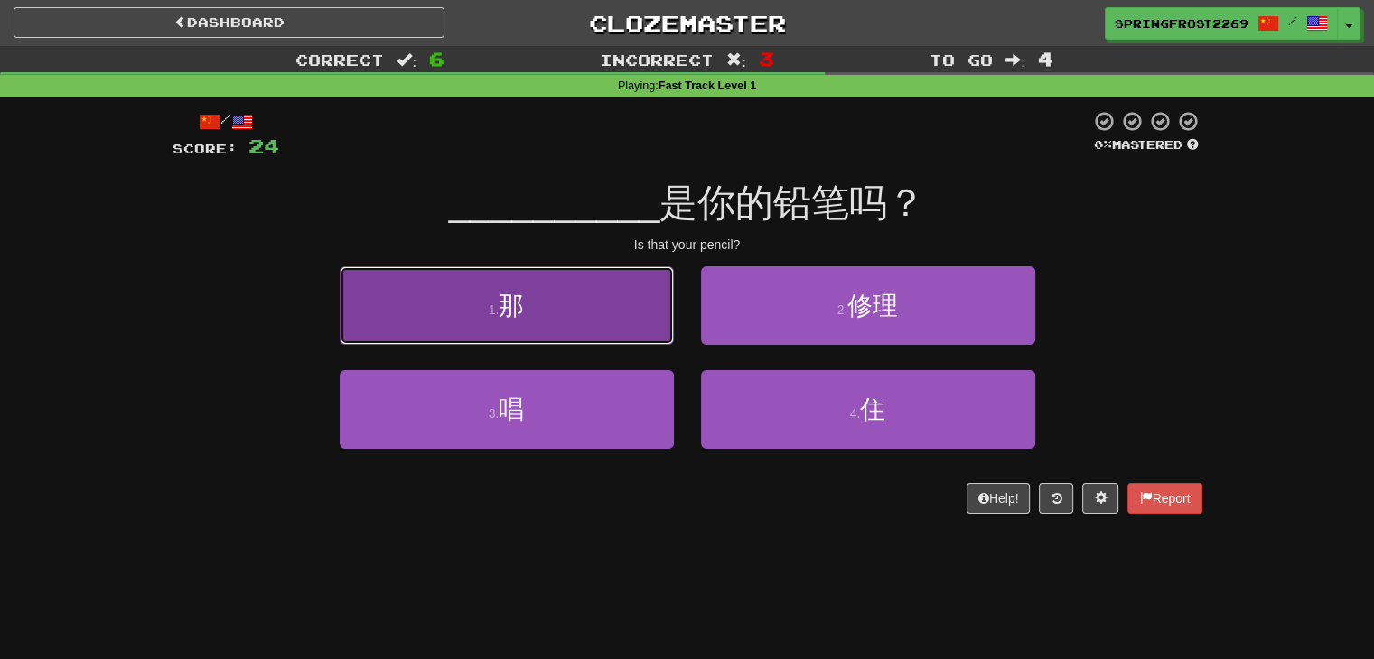
click at [521, 304] on span "那" at bounding box center [510, 306] width 25 height 28
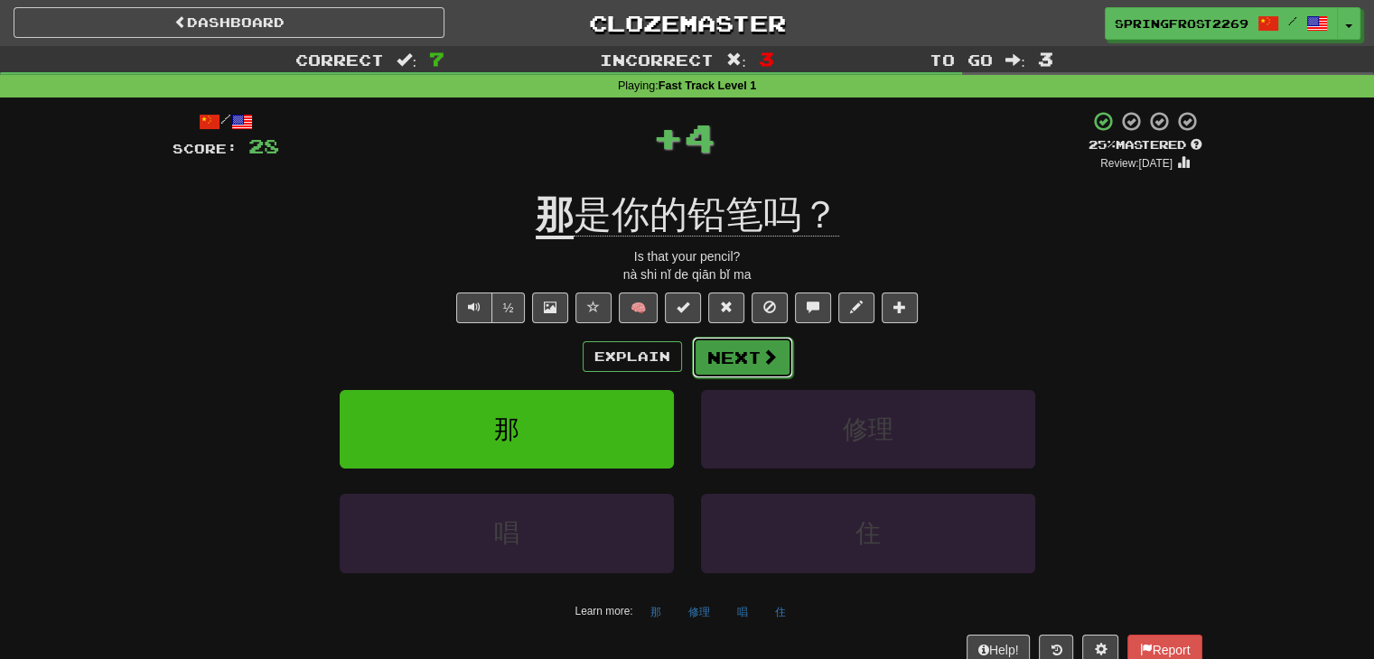
click at [741, 359] on button "Next" at bounding box center [742, 358] width 101 height 42
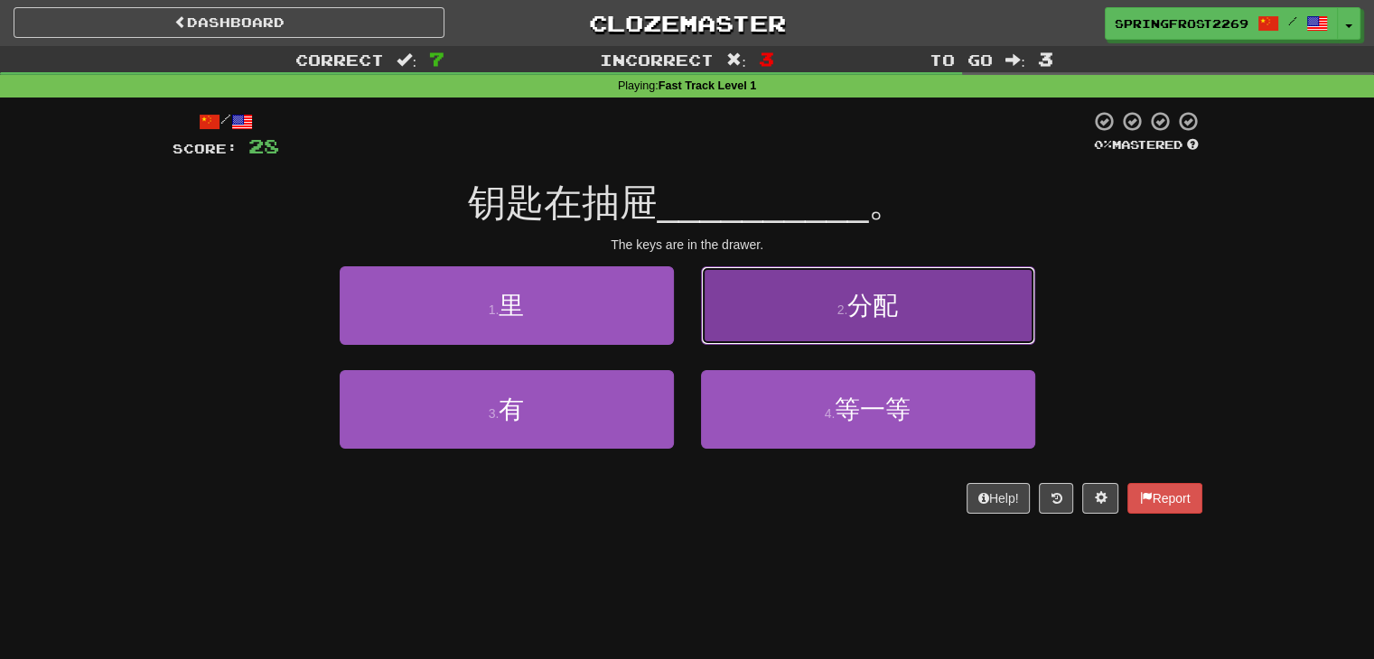
click at [751, 326] on button "2 . 分配" at bounding box center [868, 305] width 334 height 79
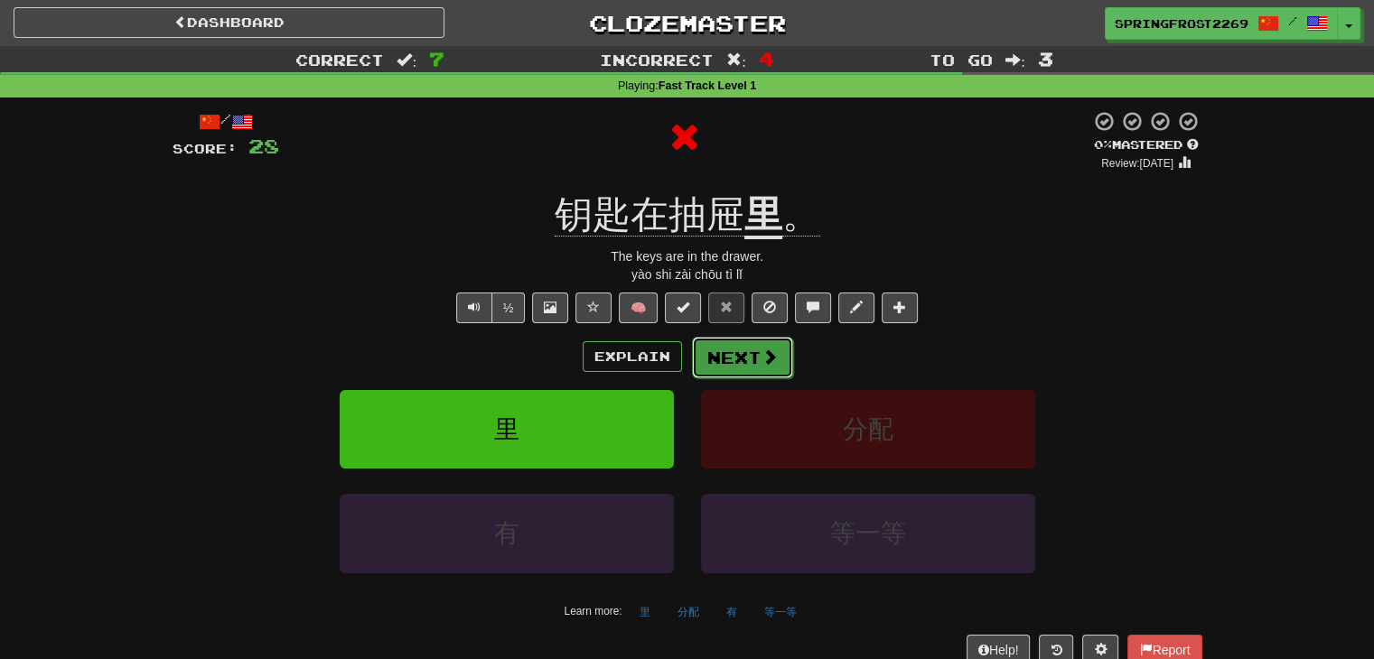
click at [739, 349] on button "Next" at bounding box center [742, 358] width 101 height 42
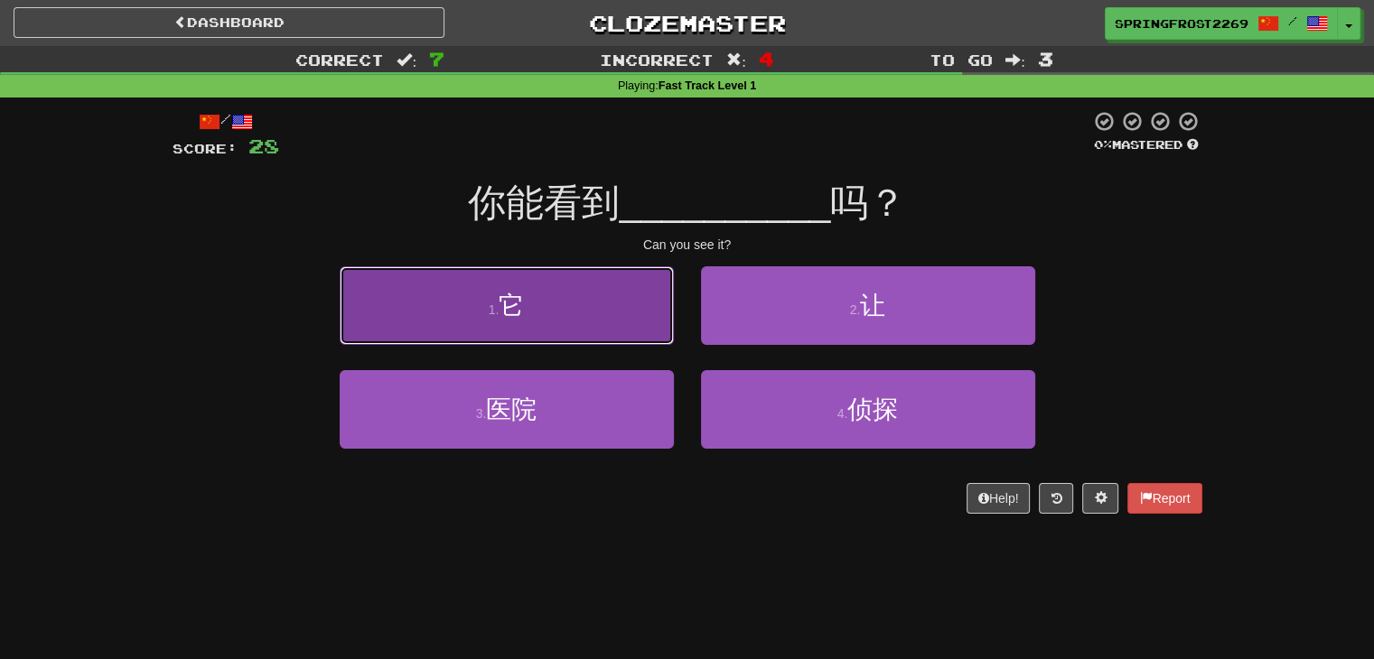
click at [621, 315] on button "1 . 它" at bounding box center [507, 305] width 334 height 79
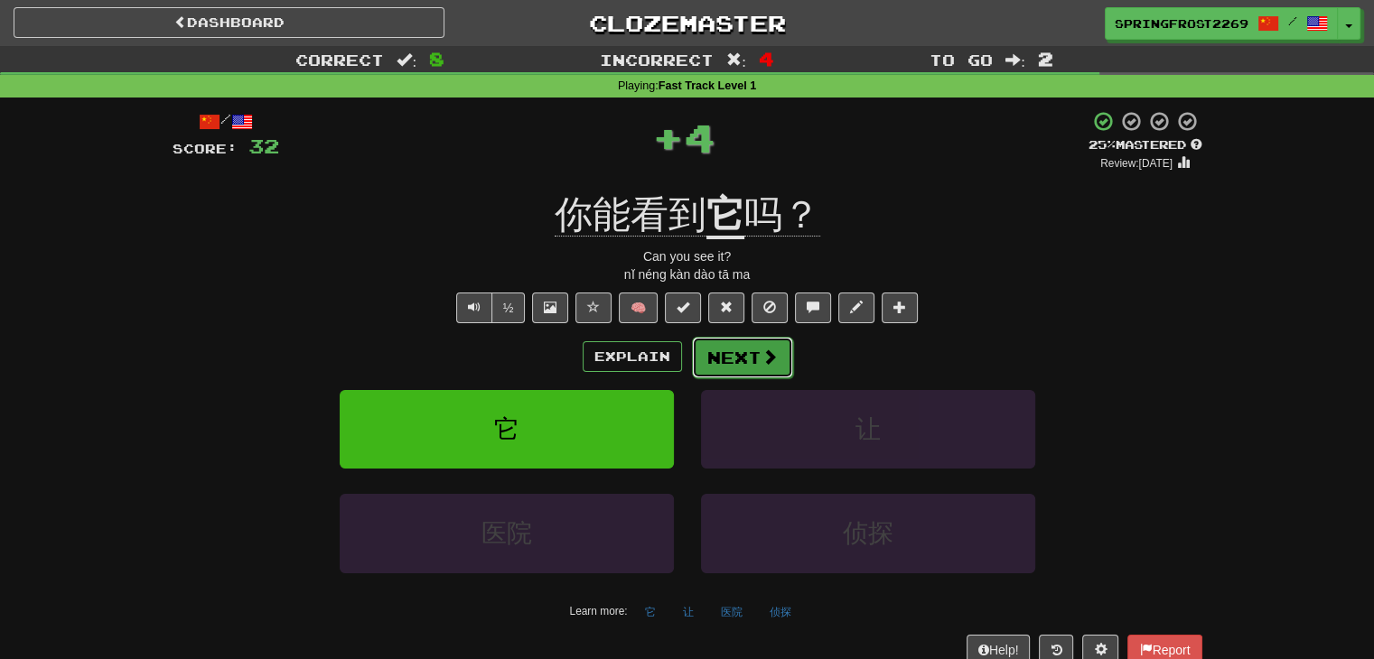
click at [761, 355] on span at bounding box center [769, 357] width 16 height 16
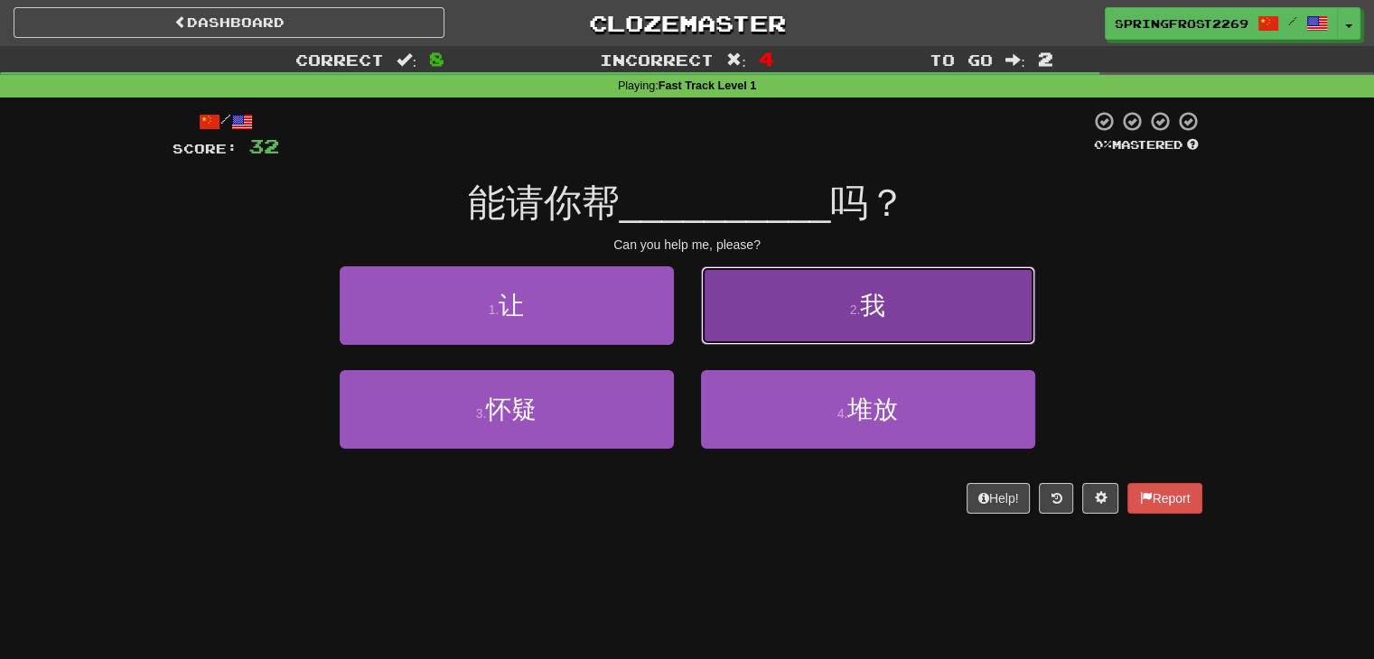
click at [782, 341] on button "2 . 我" at bounding box center [868, 305] width 334 height 79
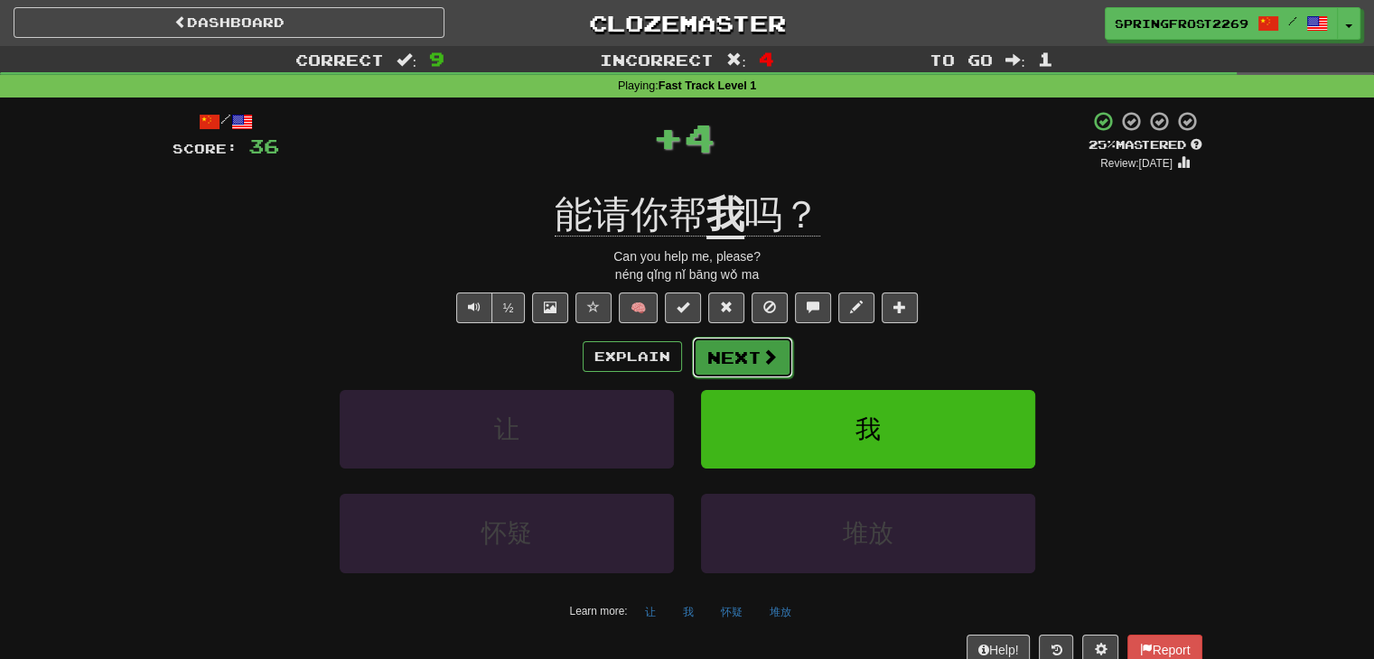
click at [780, 348] on button "Next" at bounding box center [742, 358] width 101 height 42
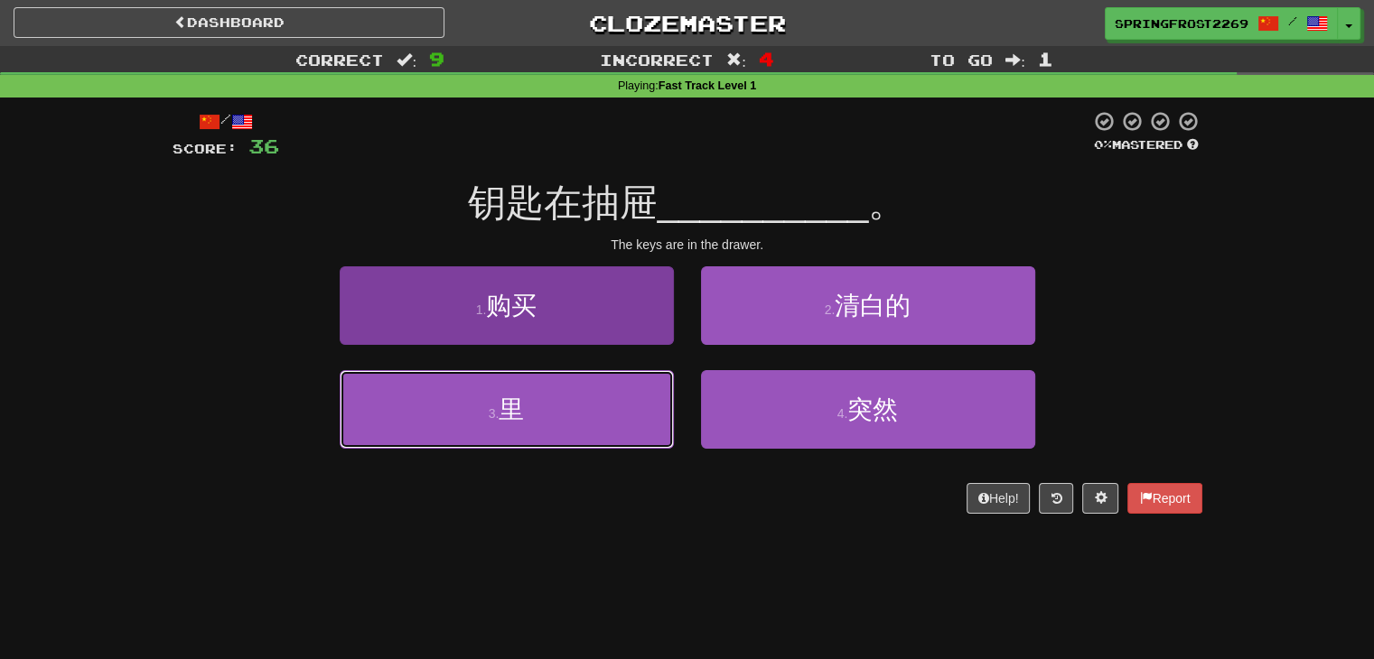
click at [532, 416] on button "3 . 里" at bounding box center [507, 409] width 334 height 79
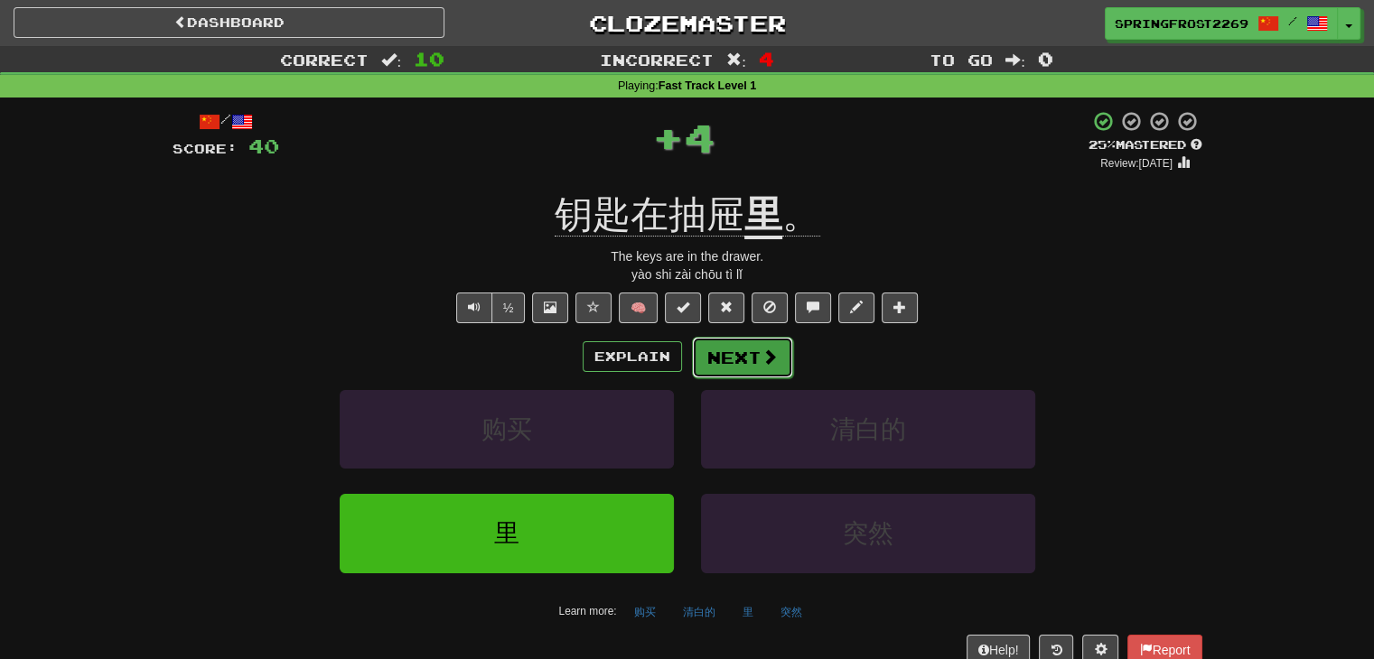
click at [751, 361] on button "Next" at bounding box center [742, 358] width 101 height 42
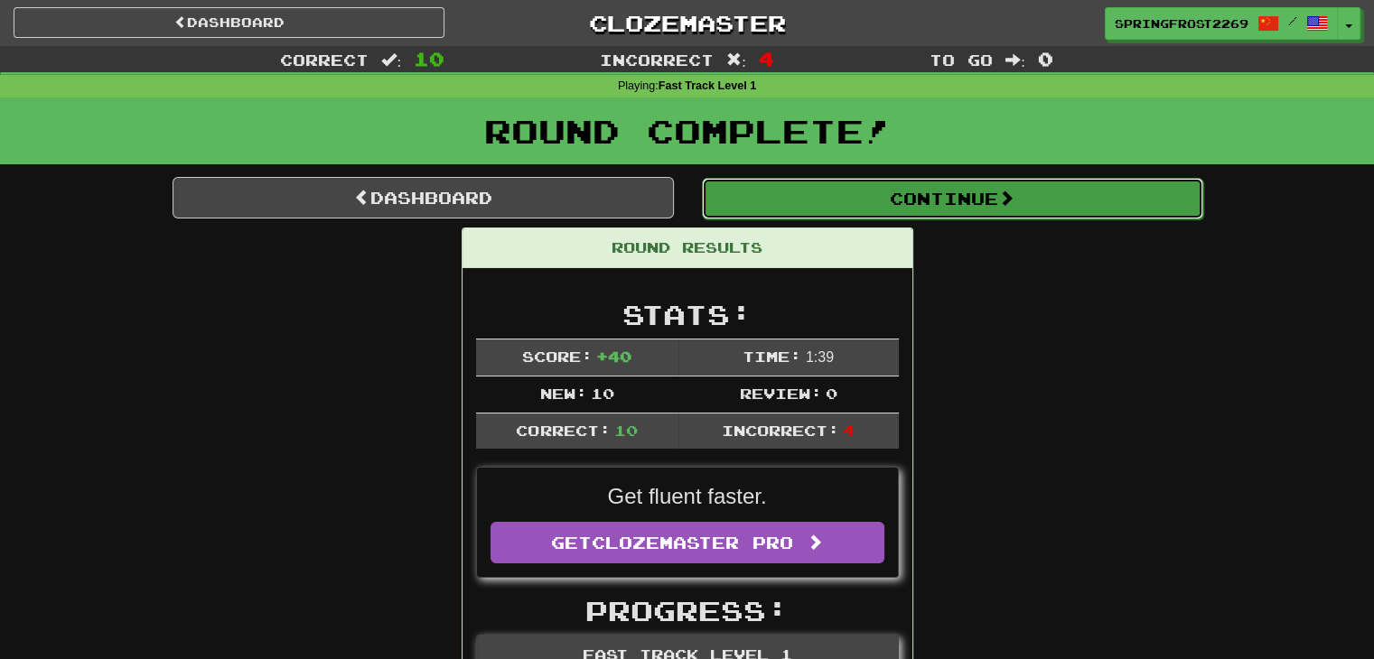
click at [1061, 185] on button "Continue" at bounding box center [952, 199] width 501 height 42
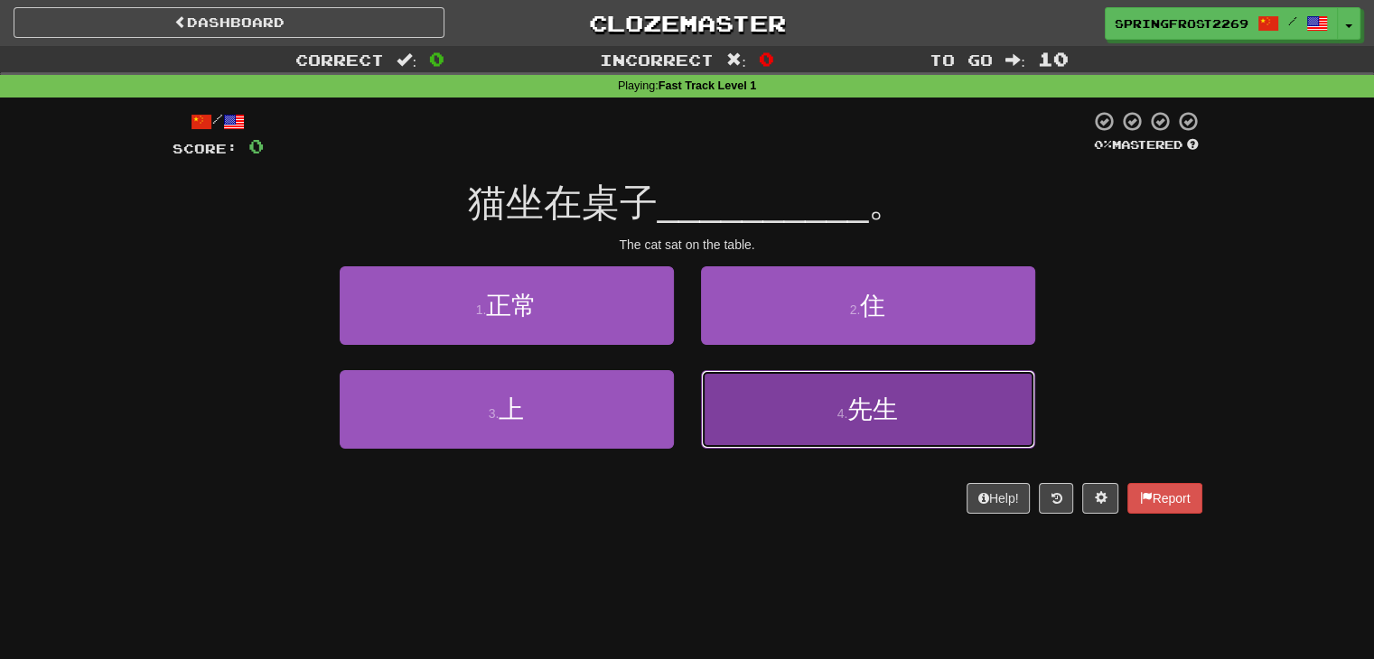
click at [737, 413] on button "4 . 先生" at bounding box center [868, 409] width 334 height 79
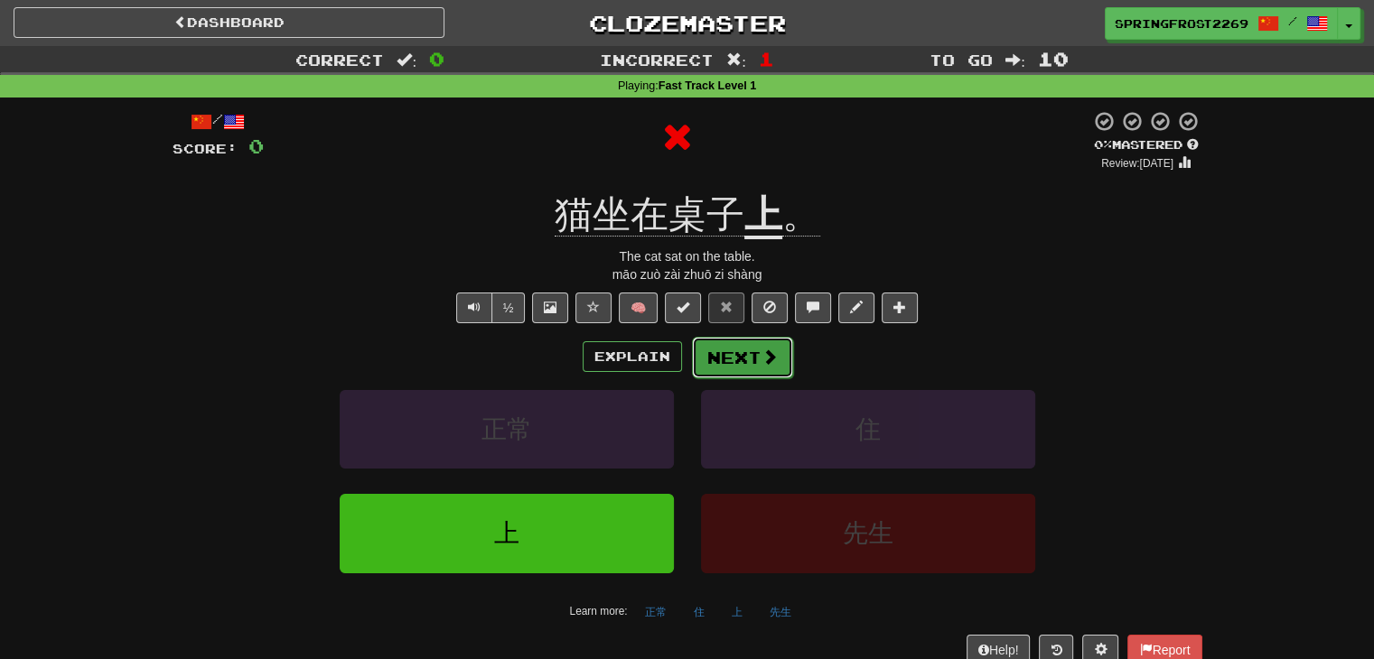
click at [769, 349] on span at bounding box center [769, 357] width 16 height 16
